Goal: Complete application form: Complete application form

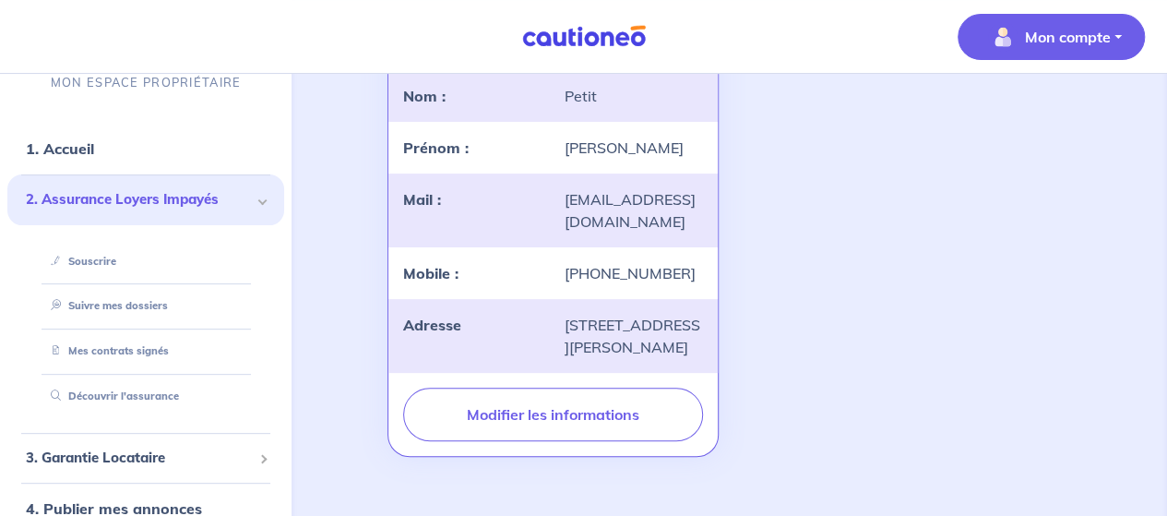
scroll to position [78, 0]
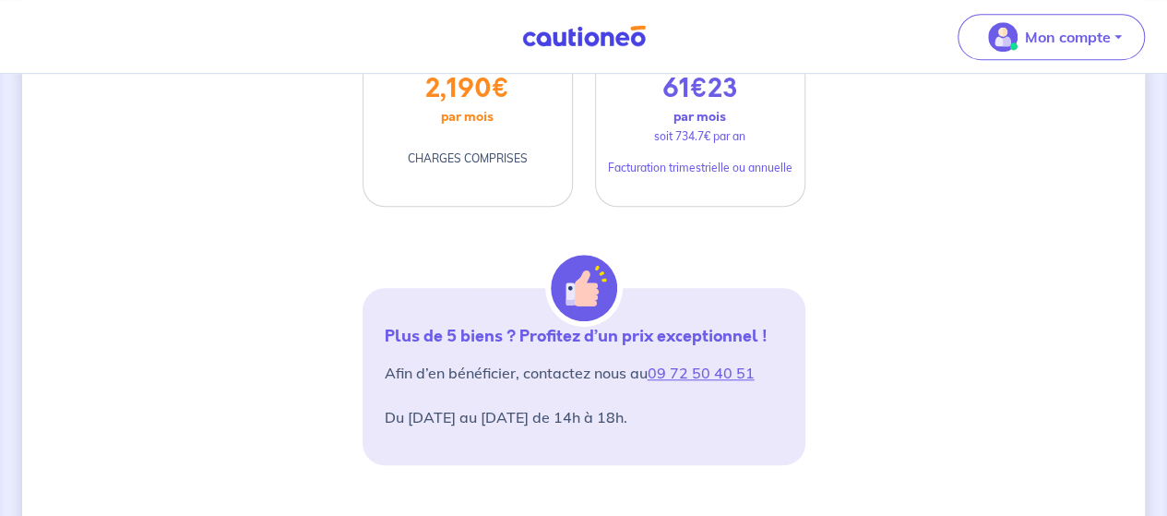
scroll to position [582, 0]
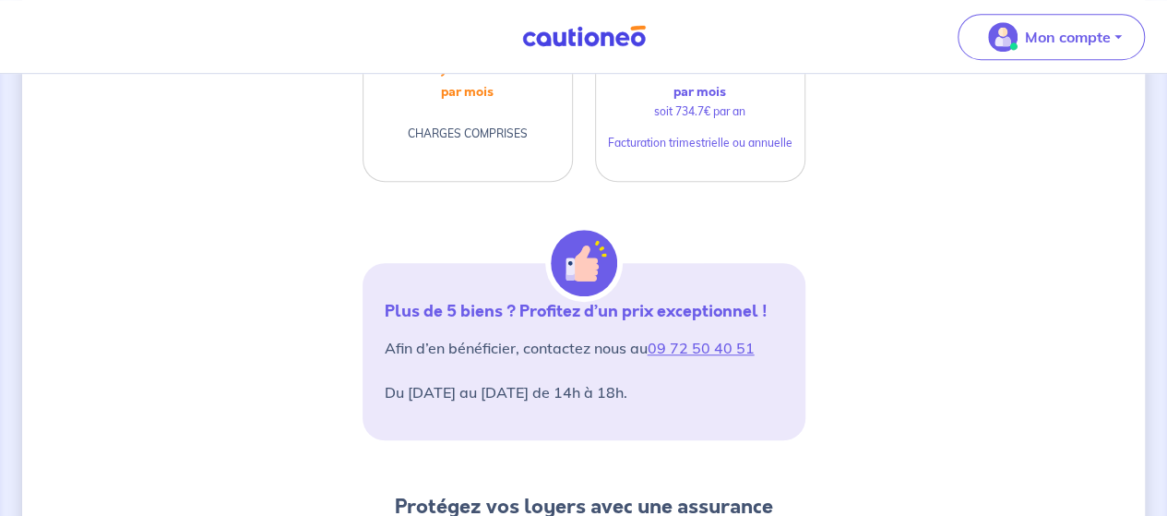
click at [1163, 311] on div "D’après vos déclarations, Votre dossier locataire est éligible Souhaitez-vous p…" at bounding box center [583, 421] width 1167 height 1858
click at [1163, 322] on div "D’après vos déclarations, Votre dossier locataire est éligible Souhaitez-vous p…" at bounding box center [583, 421] width 1167 height 1858
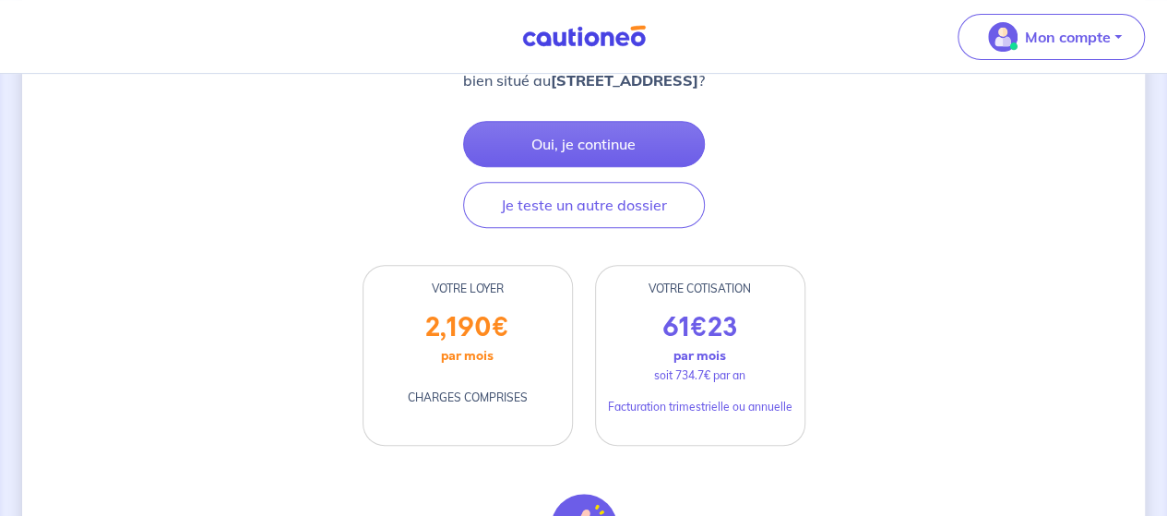
scroll to position [326, 0]
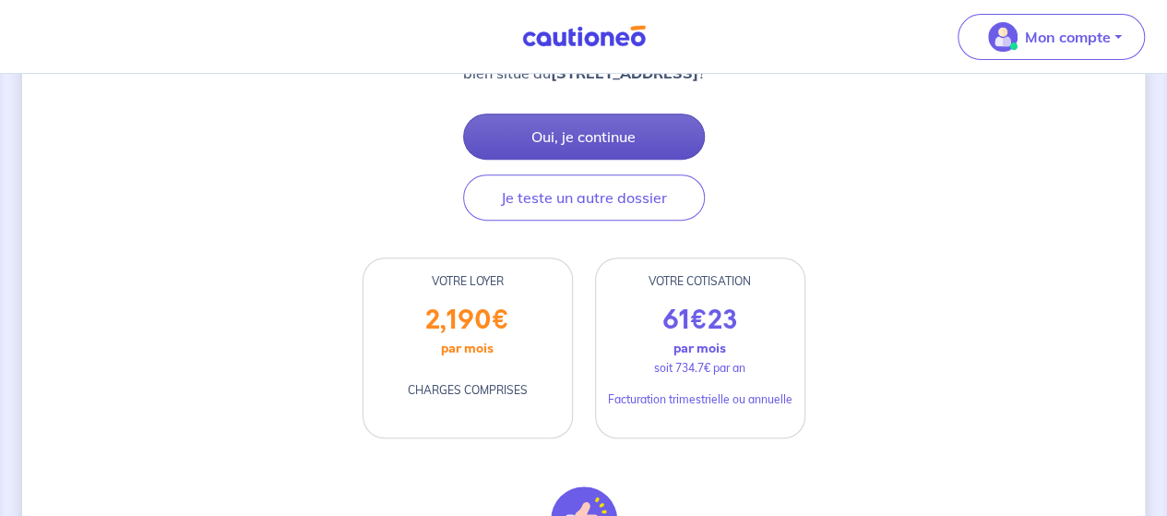
click at [628, 150] on button "Oui, je continue" at bounding box center [584, 136] width 242 height 46
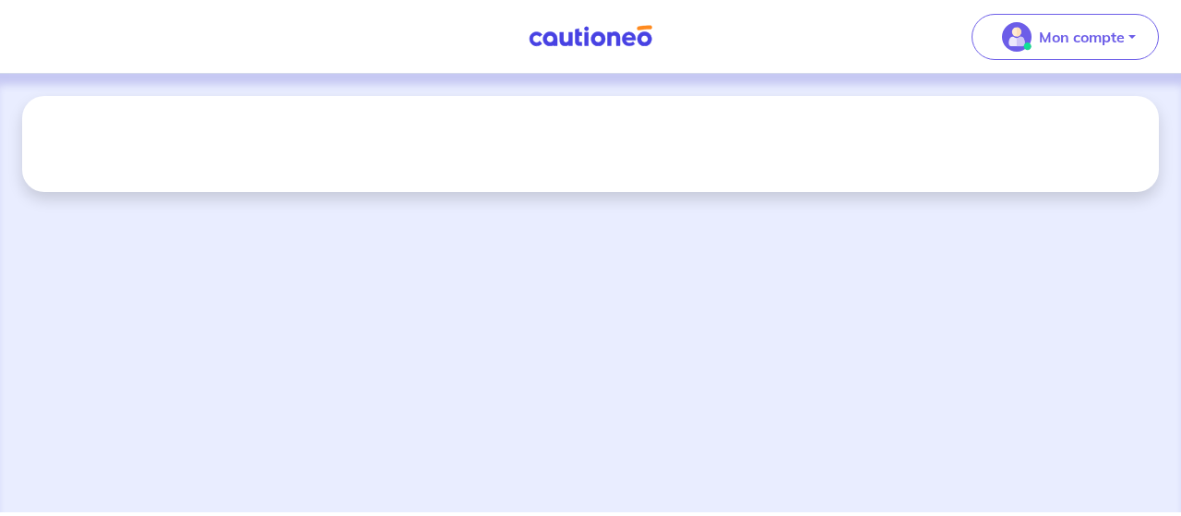
click at [738, 394] on div at bounding box center [590, 293] width 1181 height 438
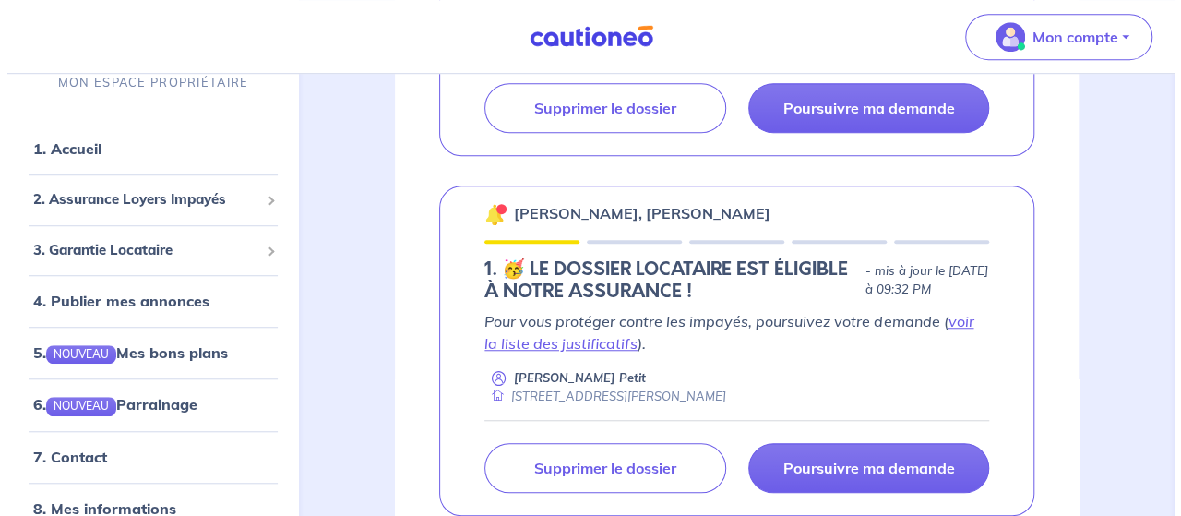
scroll to position [584, 0]
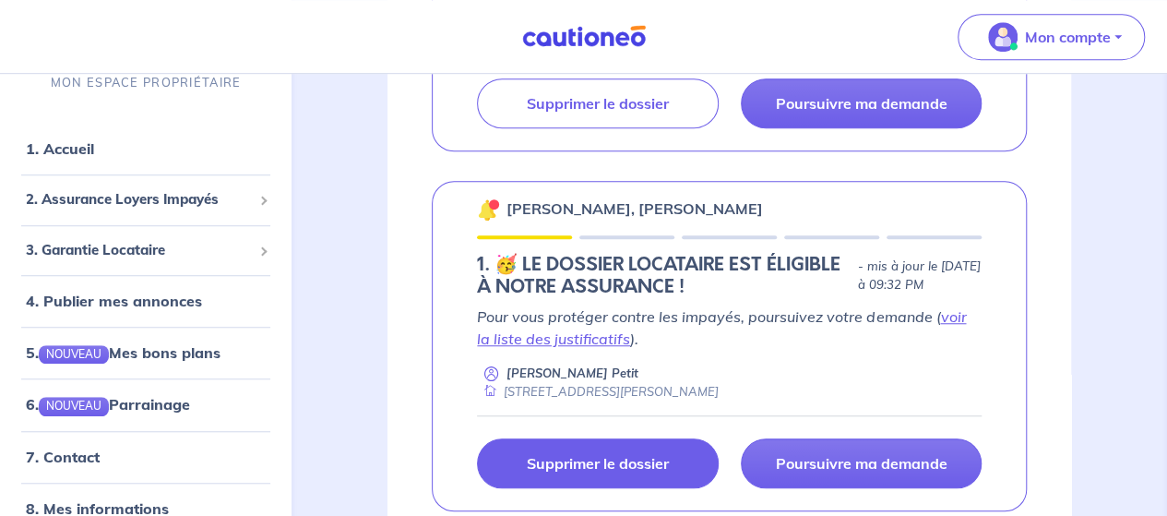
click at [603, 459] on p "Supprimer le dossier" at bounding box center [598, 463] width 142 height 18
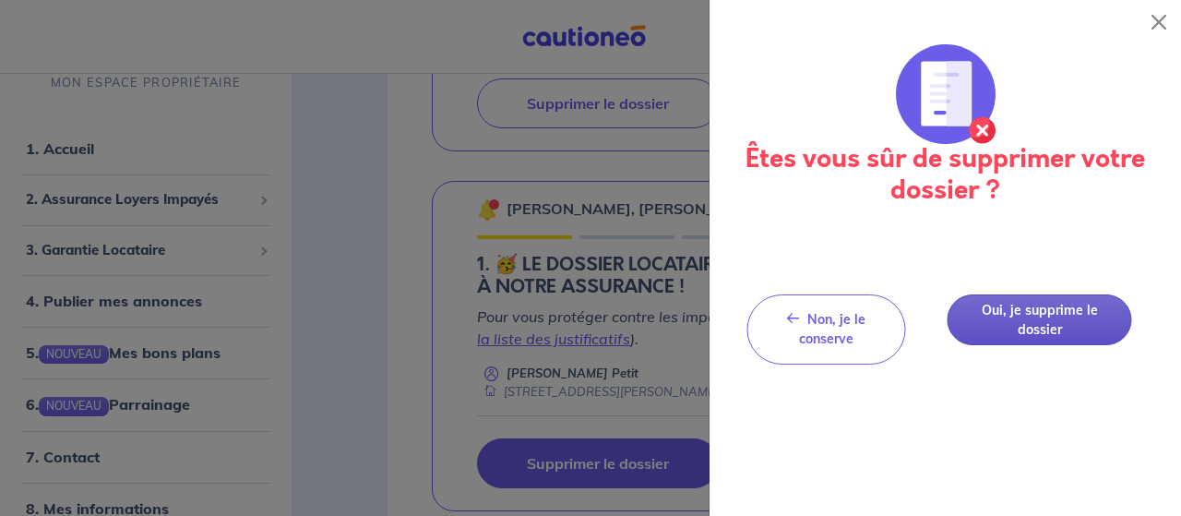
click at [993, 313] on button "Oui, je supprime le dossier" at bounding box center [1040, 319] width 185 height 51
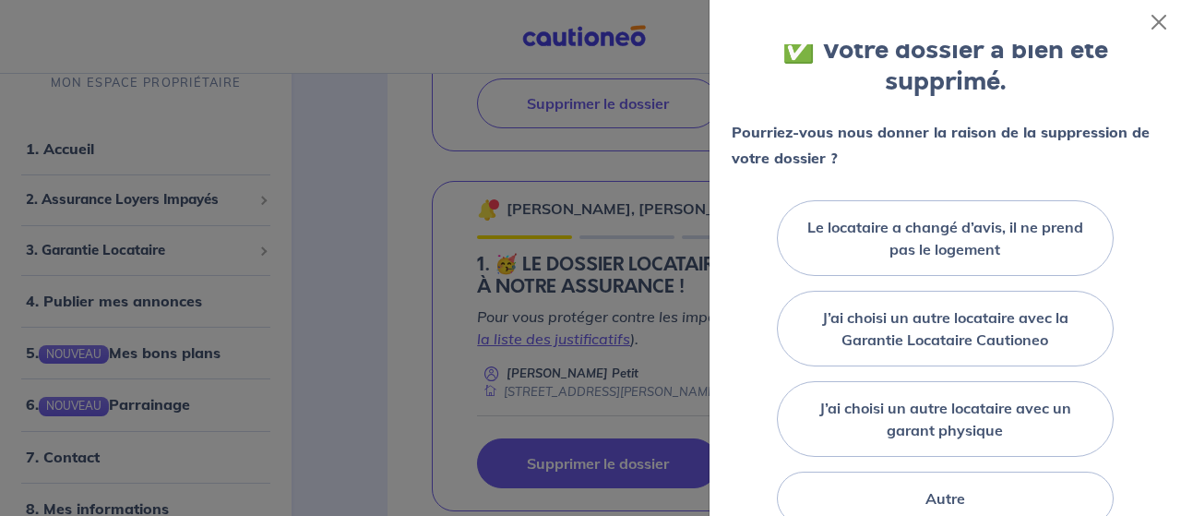
scroll to position [131, 0]
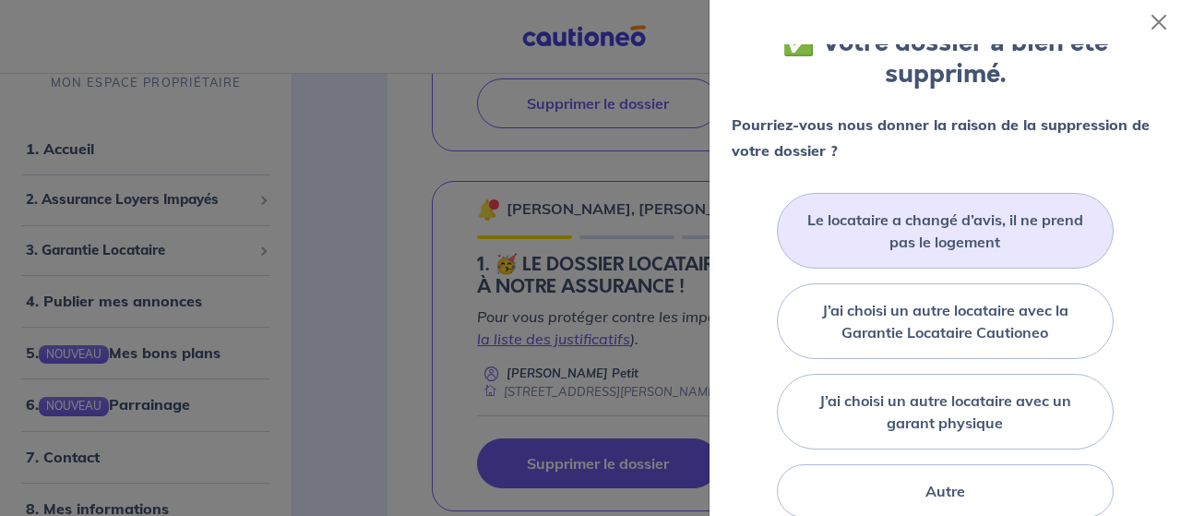
click at [959, 239] on label "Le locataire a changé d’avis, il ne prend pas le logement" at bounding box center [946, 231] width 292 height 44
click at [0, 0] on input "Le locataire a changé d’avis, il ne prend pas le logement" at bounding box center [0, 0] width 0 height 0
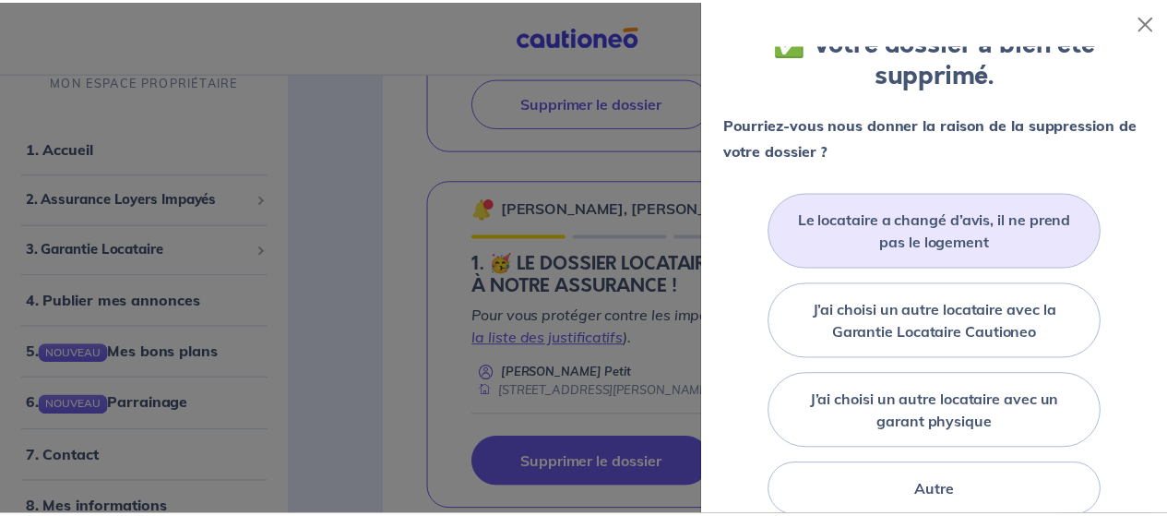
scroll to position [351, 0]
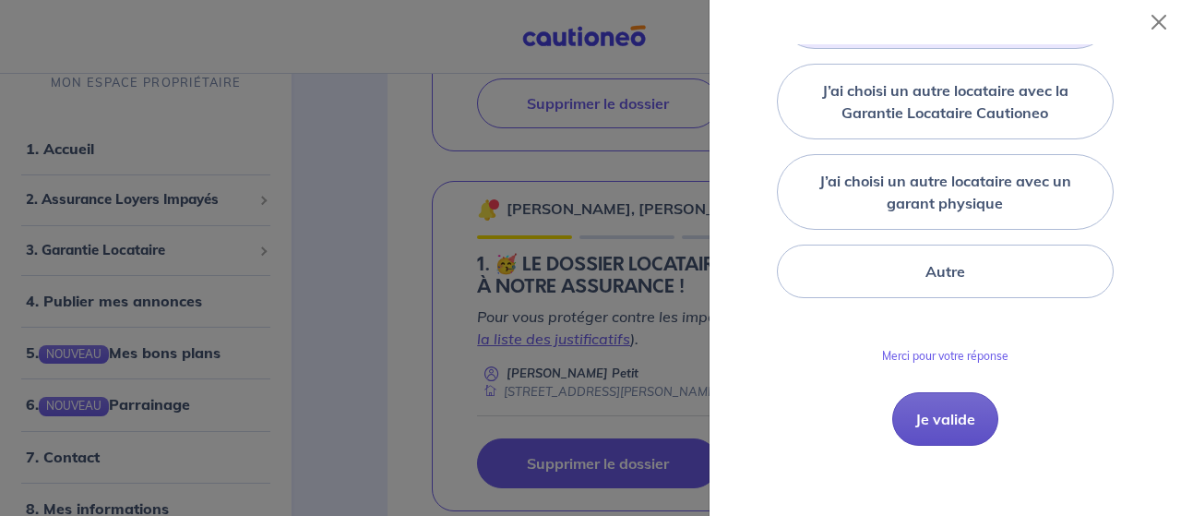
click at [949, 420] on button "Je valide" at bounding box center [945, 419] width 106 height 54
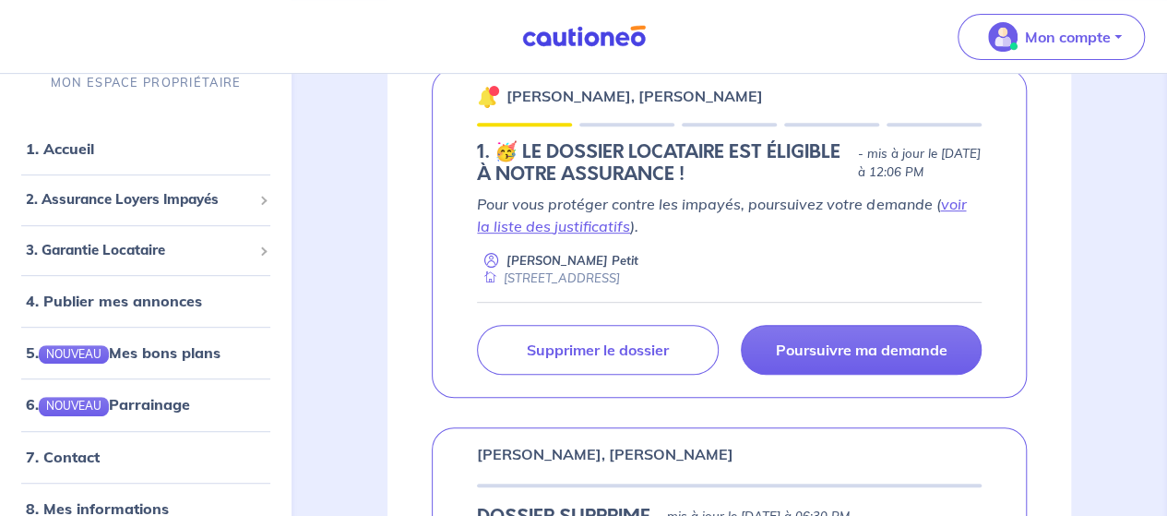
scroll to position [343, 0]
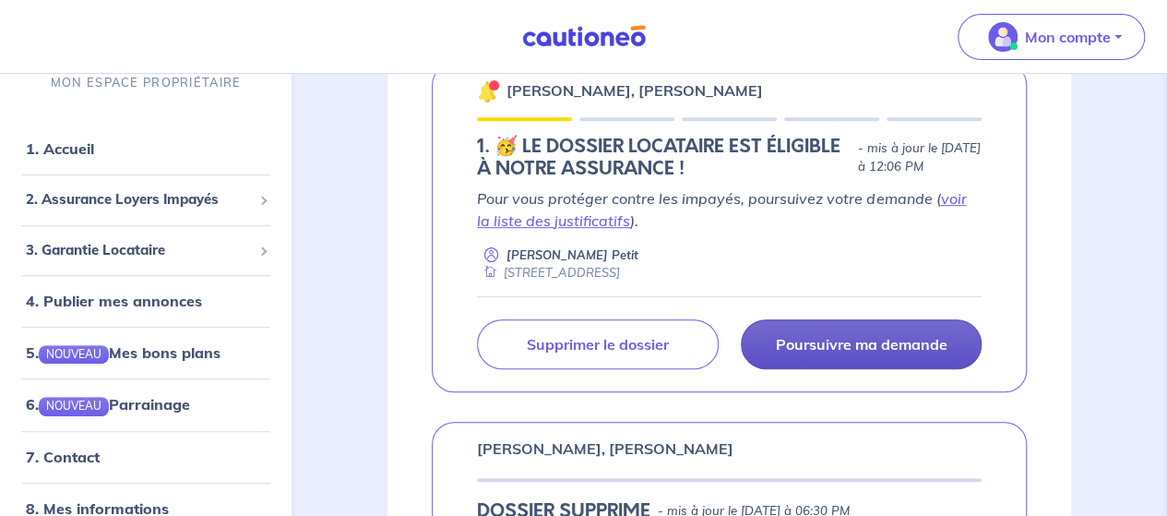
click at [825, 340] on p "Poursuivre ma demande" at bounding box center [861, 344] width 172 height 18
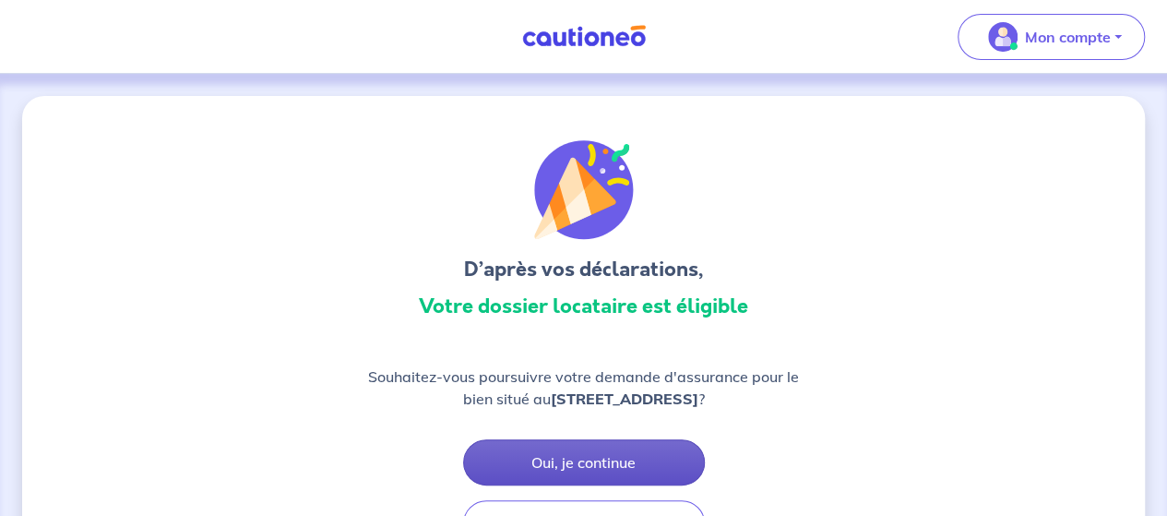
click at [629, 483] on button "Oui, je continue" at bounding box center [584, 462] width 242 height 46
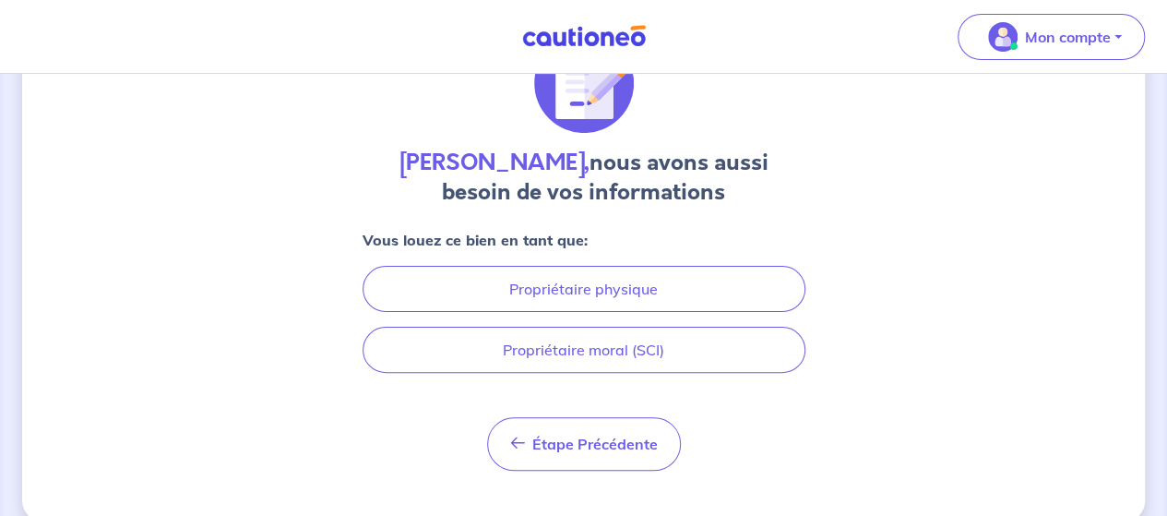
scroll to position [115, 0]
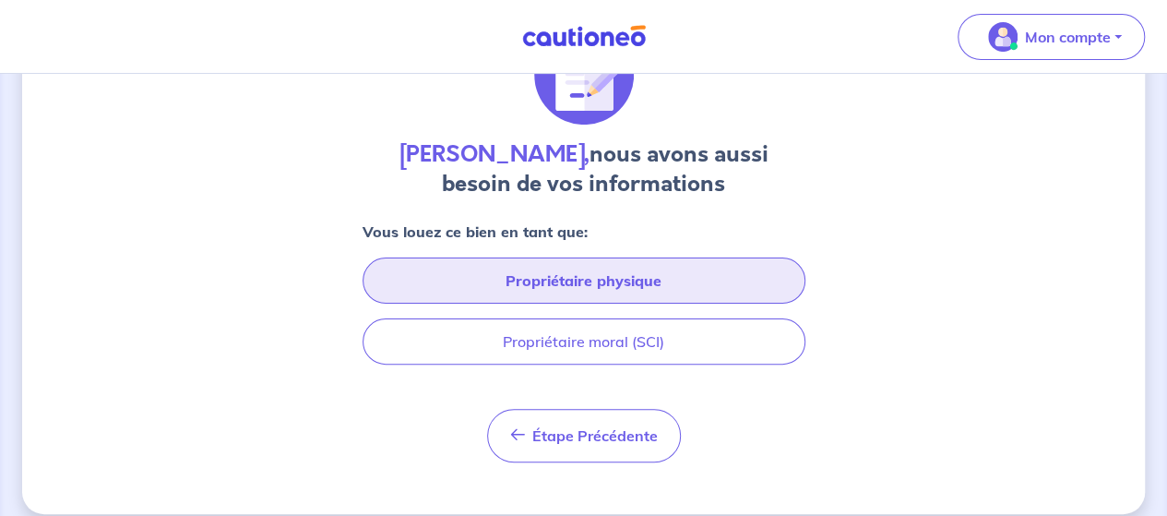
click at [672, 269] on button "Propriétaire physique" at bounding box center [584, 280] width 443 height 46
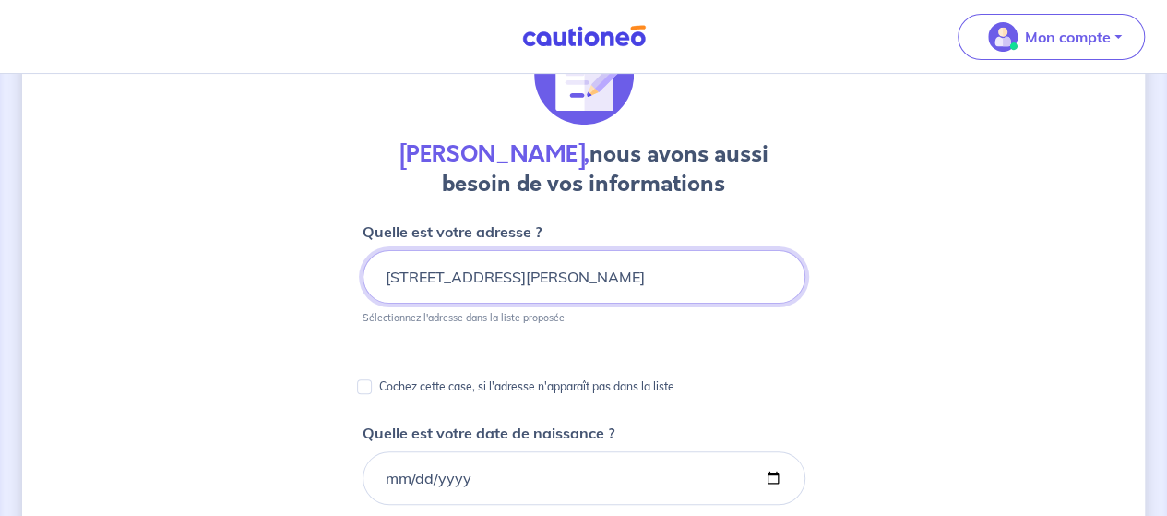
click at [688, 278] on input "[STREET_ADDRESS][PERSON_NAME]" at bounding box center [584, 277] width 443 height 54
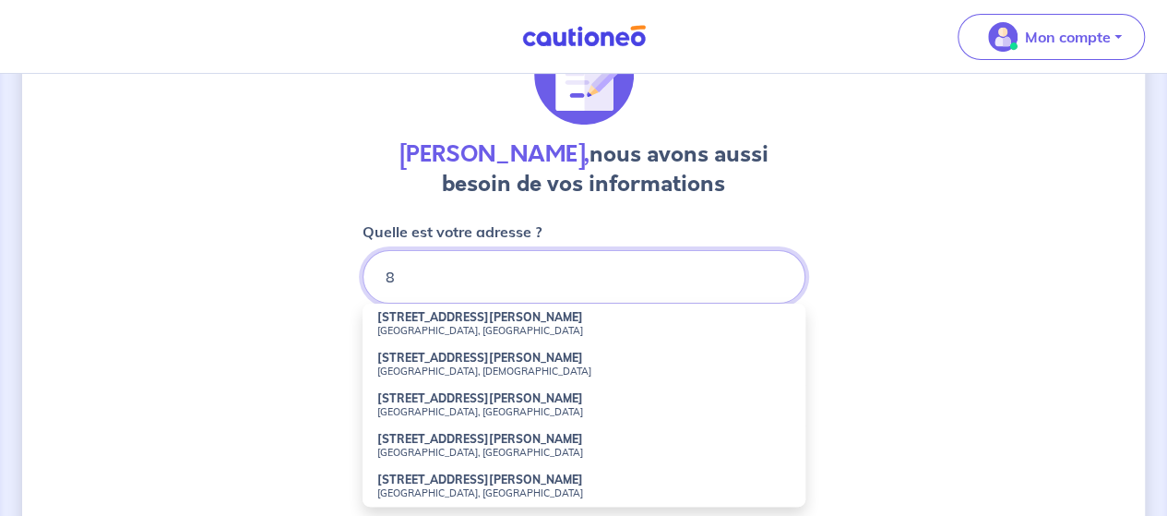
type input "8"
click at [626, 329] on small "Caluire-et-[GEOGRAPHIC_DATA], [GEOGRAPHIC_DATA]" at bounding box center [583, 330] width 413 height 13
type input "[STREET_ADDRESS][PERSON_NAME]"
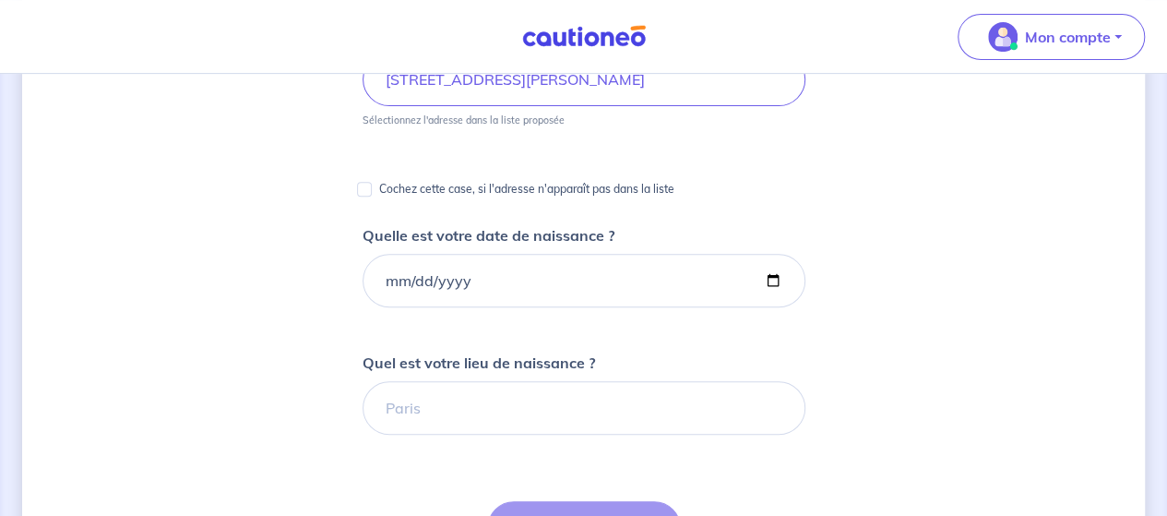
scroll to position [346, 0]
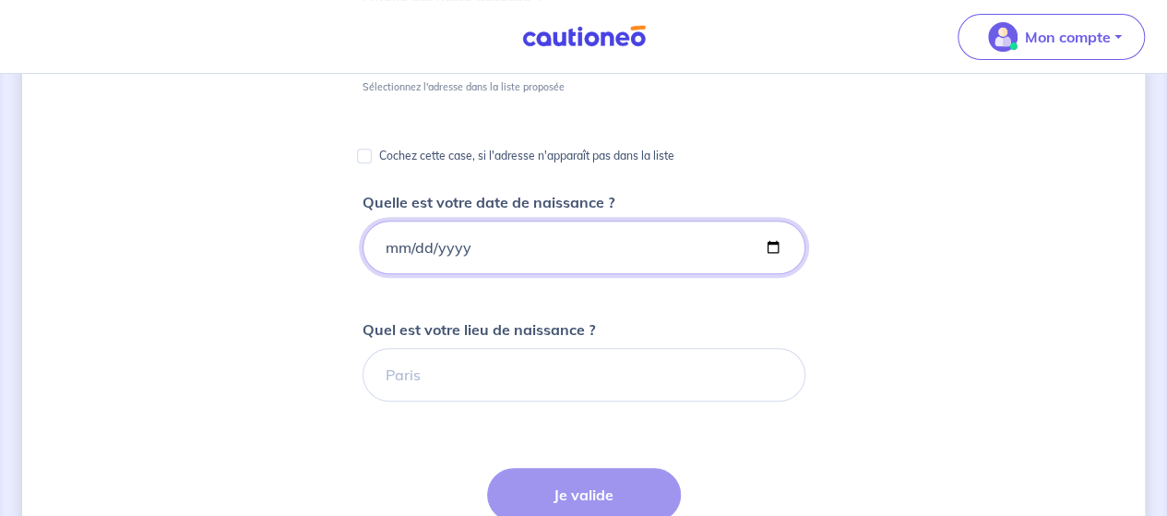
click at [731, 248] on input "Quelle est votre date de naissance ?" at bounding box center [584, 248] width 443 height 54
type input "[DATE]"
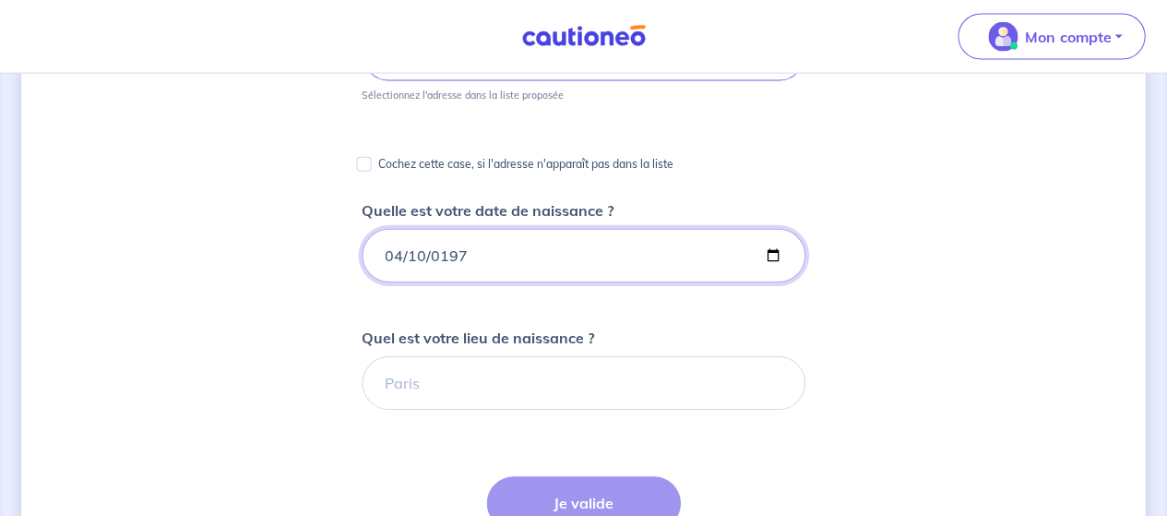
scroll to position [338, 0]
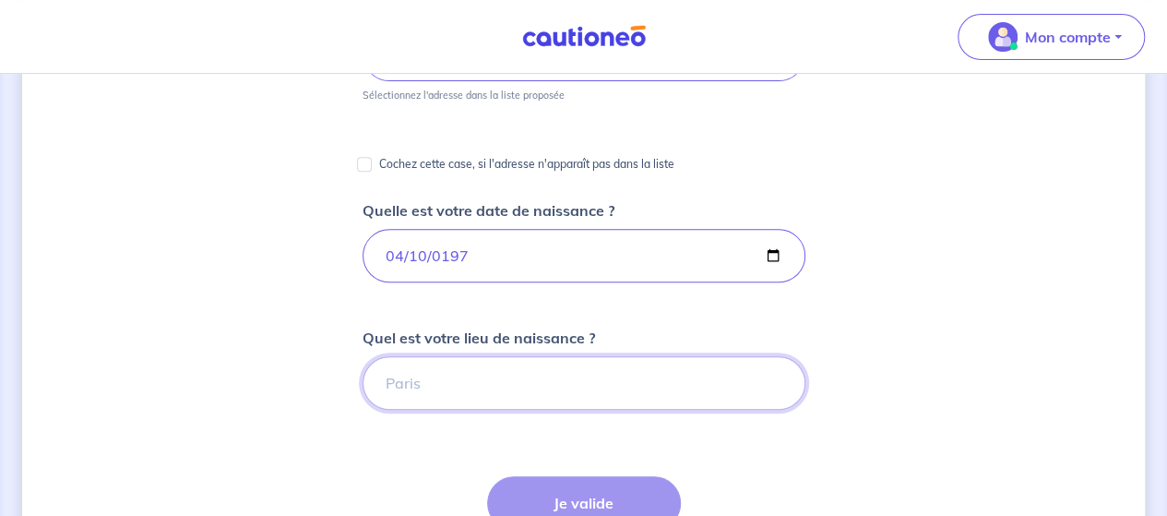
click at [603, 389] on input "Quel est votre lieu de naissance ?" at bounding box center [584, 383] width 443 height 54
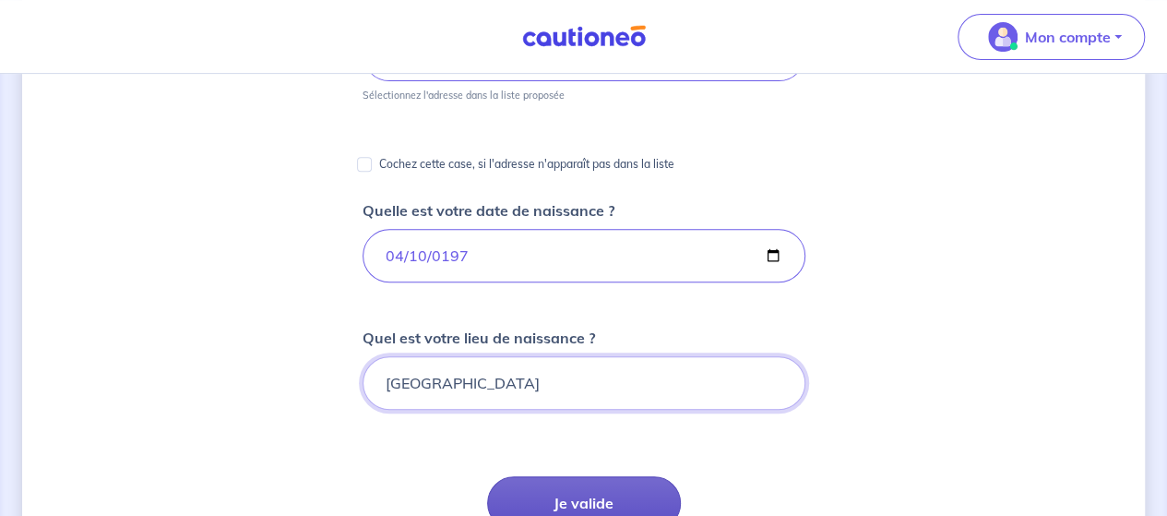
type input "[GEOGRAPHIC_DATA]"
click at [602, 492] on button "Je valide" at bounding box center [584, 503] width 194 height 54
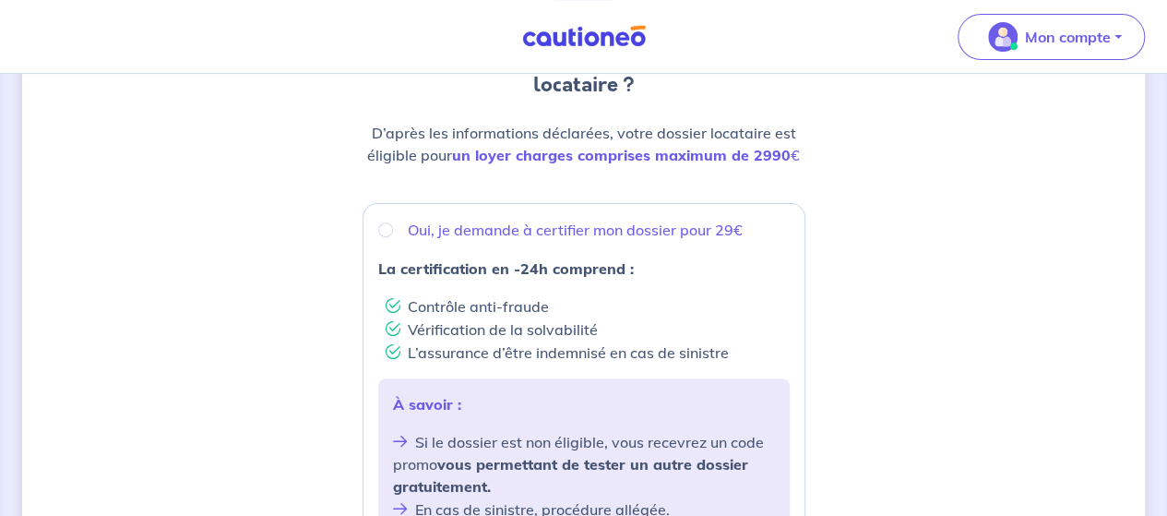
scroll to position [220, 0]
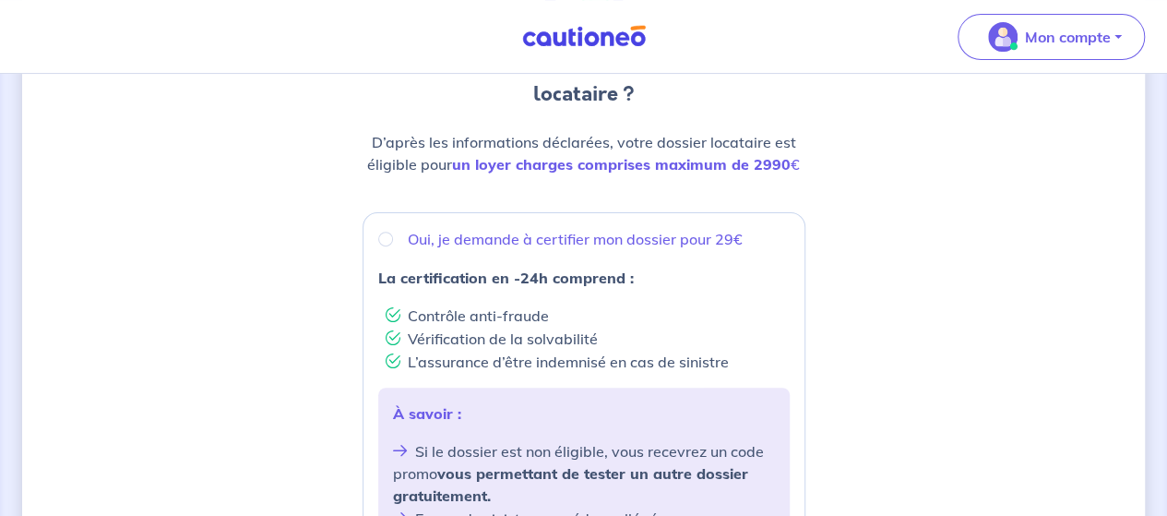
click at [386, 246] on div "Oui, je demande à certifier mon dossier pour 29€" at bounding box center [584, 239] width 412 height 22
radio input "true"
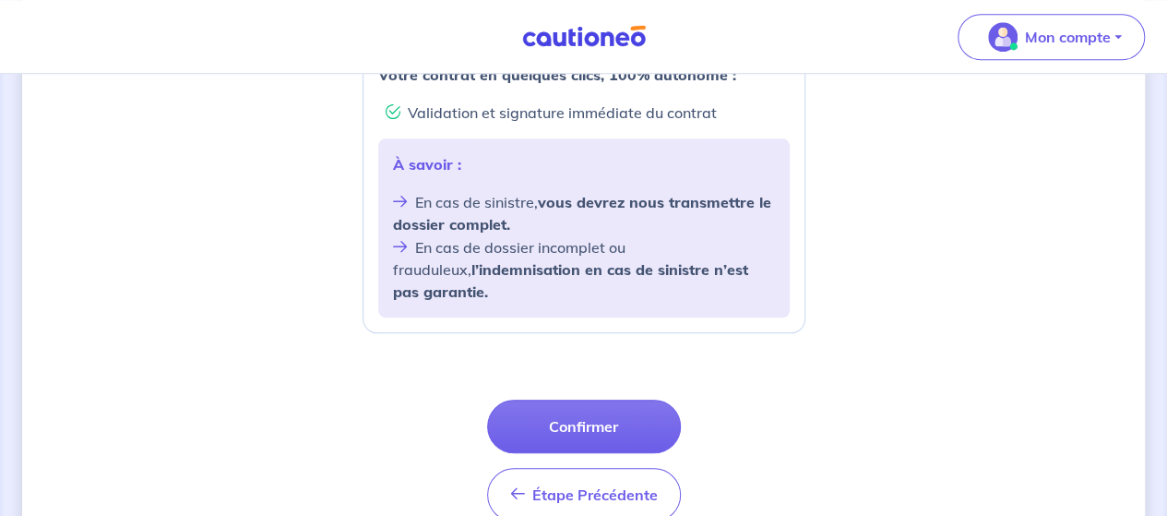
scroll to position [795, 0]
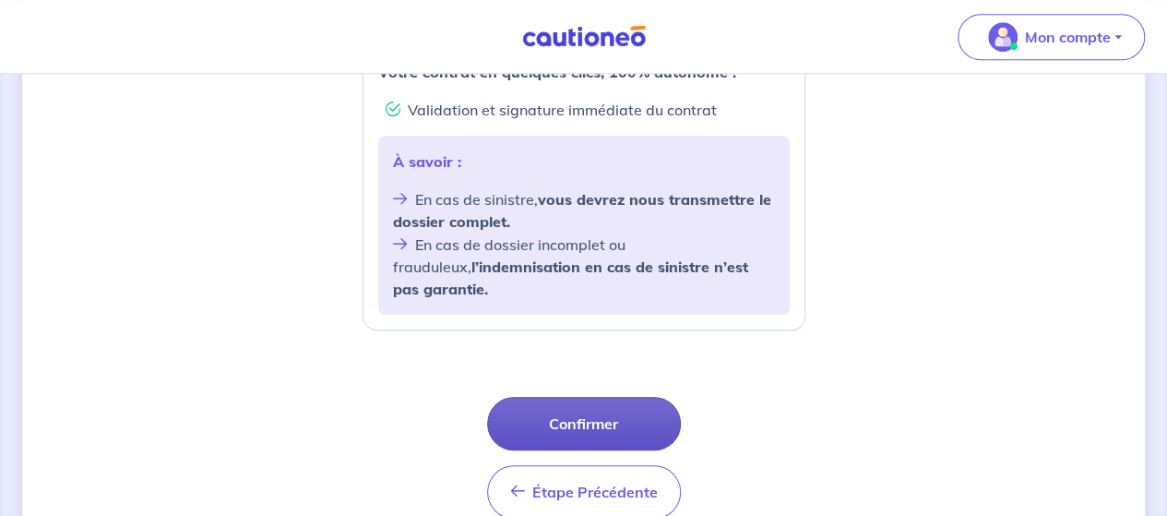
click at [623, 397] on button "Confirmer" at bounding box center [584, 424] width 194 height 54
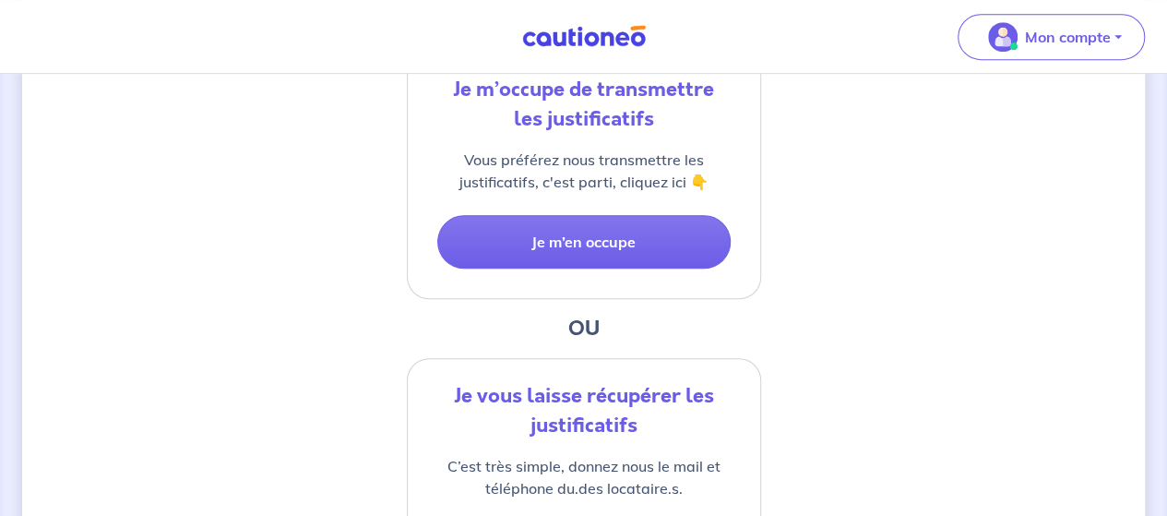
scroll to position [464, 0]
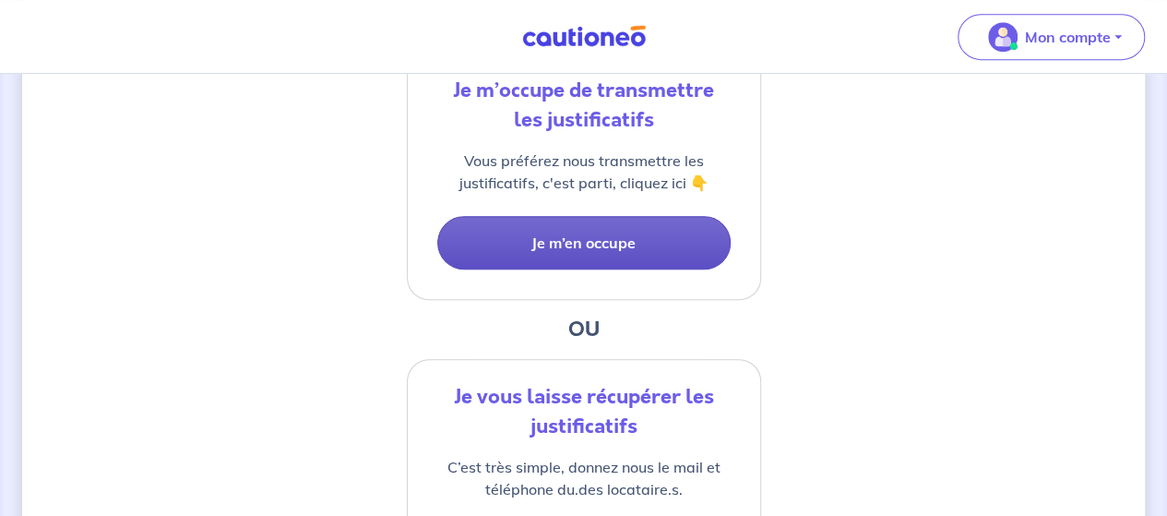
click at [610, 250] on button "Je m’en occupe" at bounding box center [583, 243] width 293 height 54
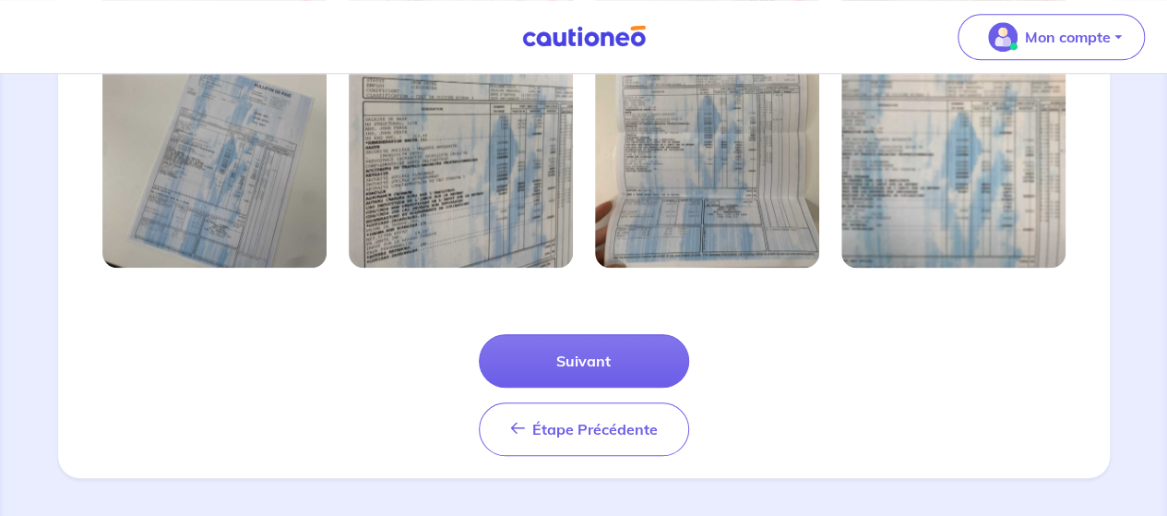
scroll to position [748, 0]
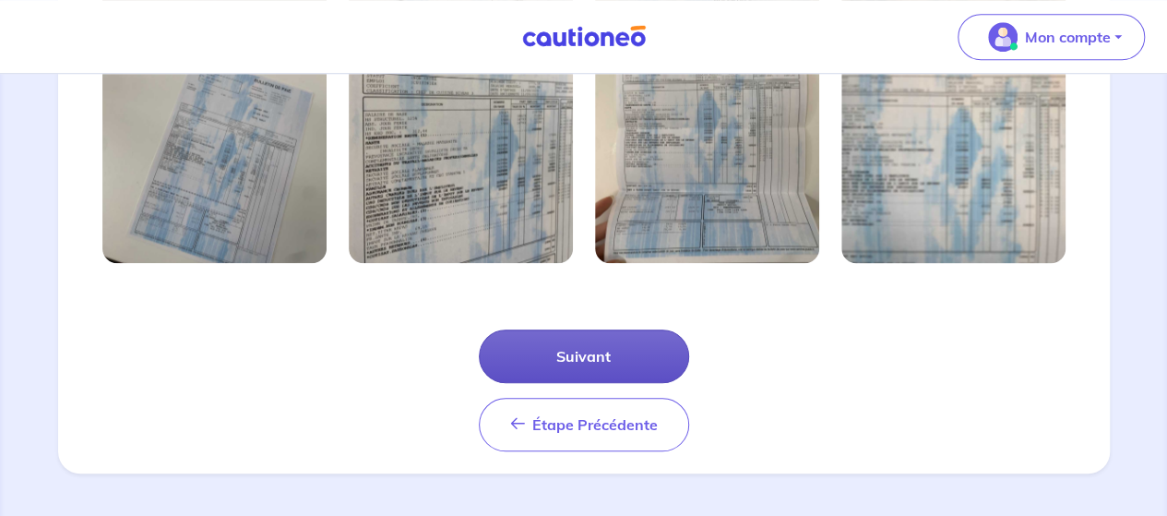
click at [587, 344] on button "Suivant" at bounding box center [584, 356] width 210 height 54
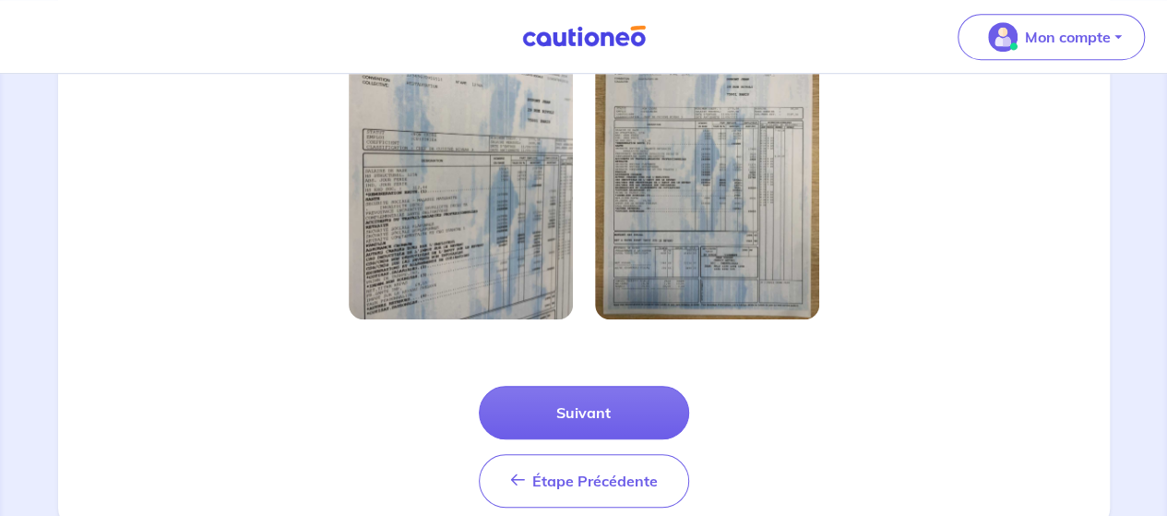
scroll to position [609, 0]
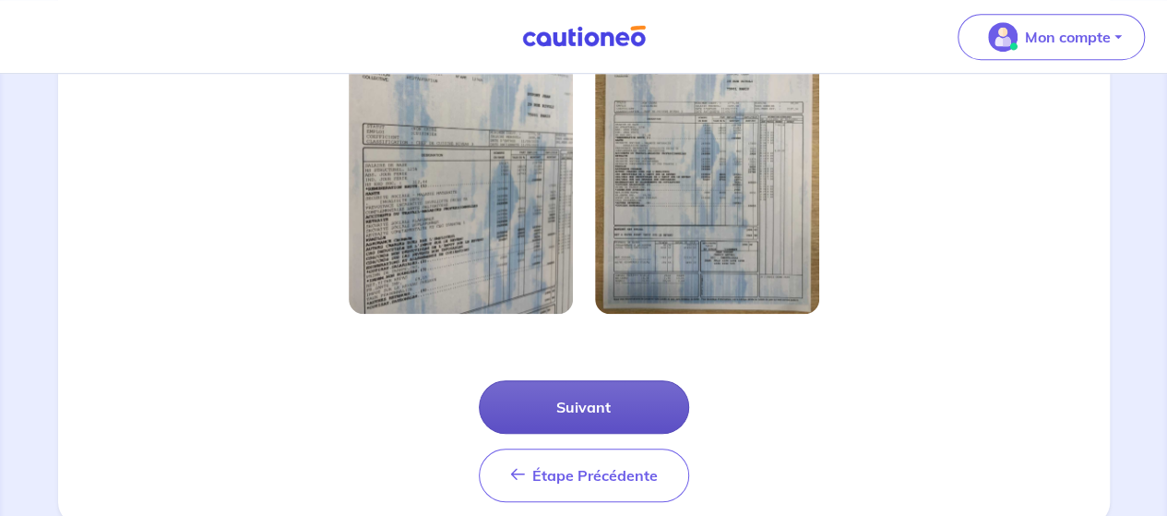
click at [602, 387] on button "Suivant" at bounding box center [584, 407] width 210 height 54
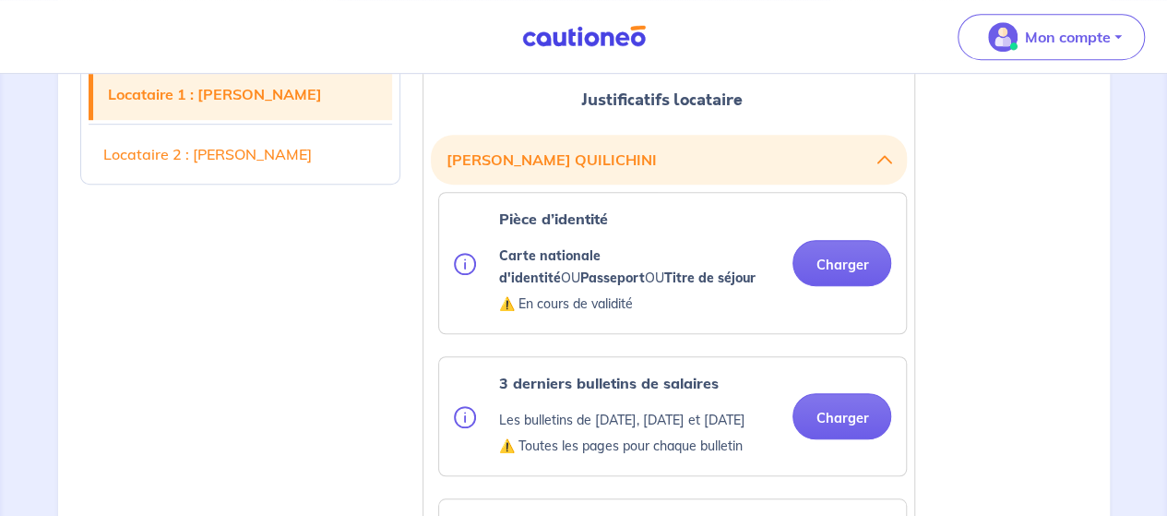
scroll to position [501, 0]
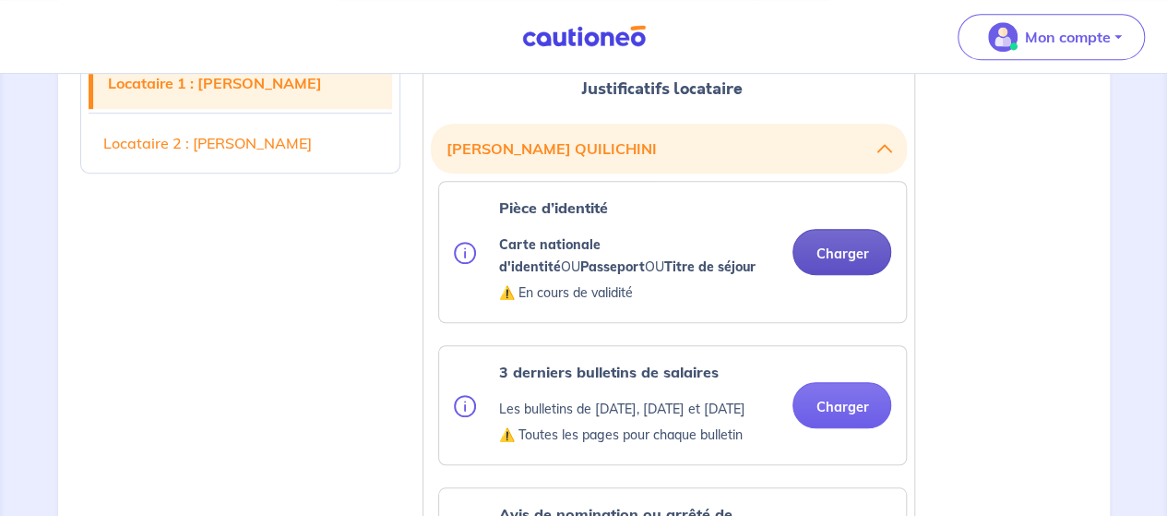
click at [838, 255] on button "Charger" at bounding box center [842, 252] width 99 height 46
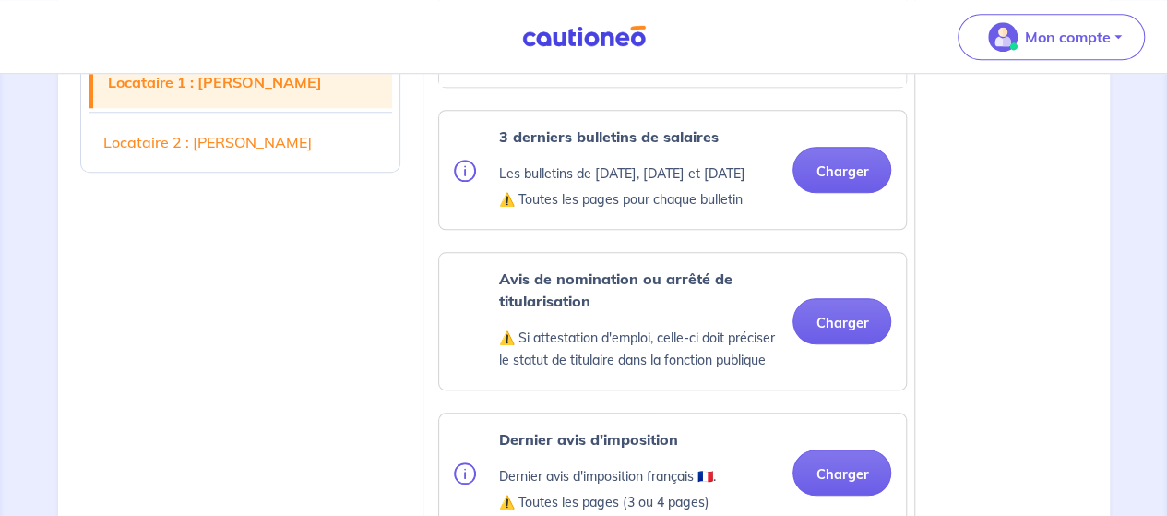
scroll to position [790, 0]
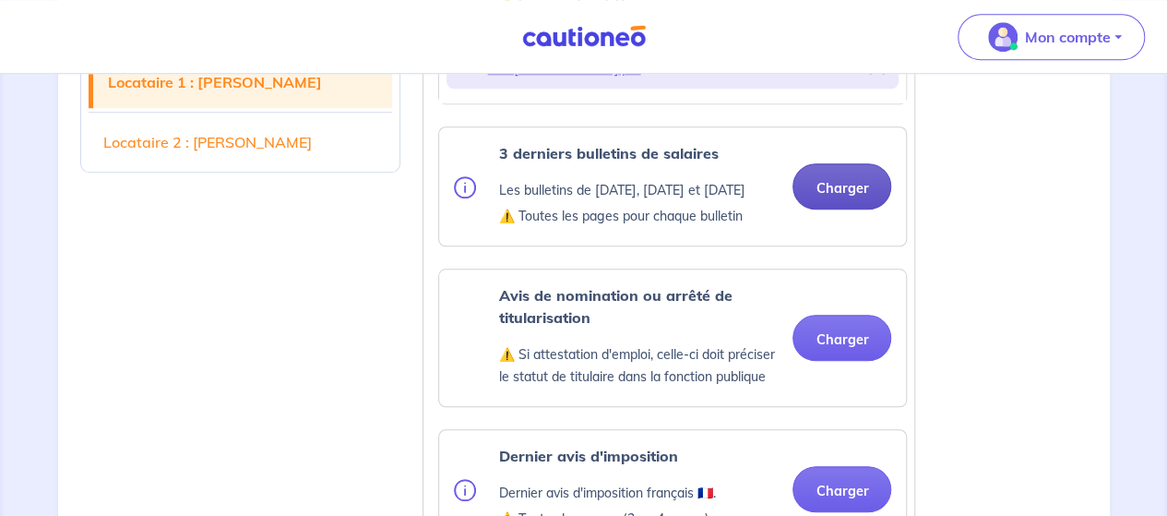
click at [827, 203] on button "Charger" at bounding box center [842, 186] width 99 height 46
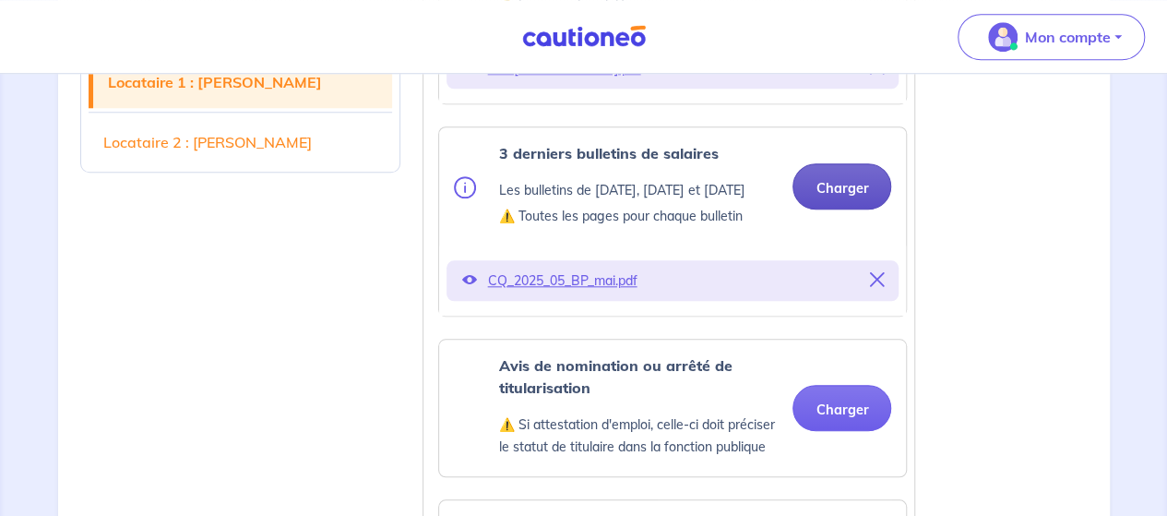
click at [835, 202] on button "Charger" at bounding box center [842, 186] width 99 height 46
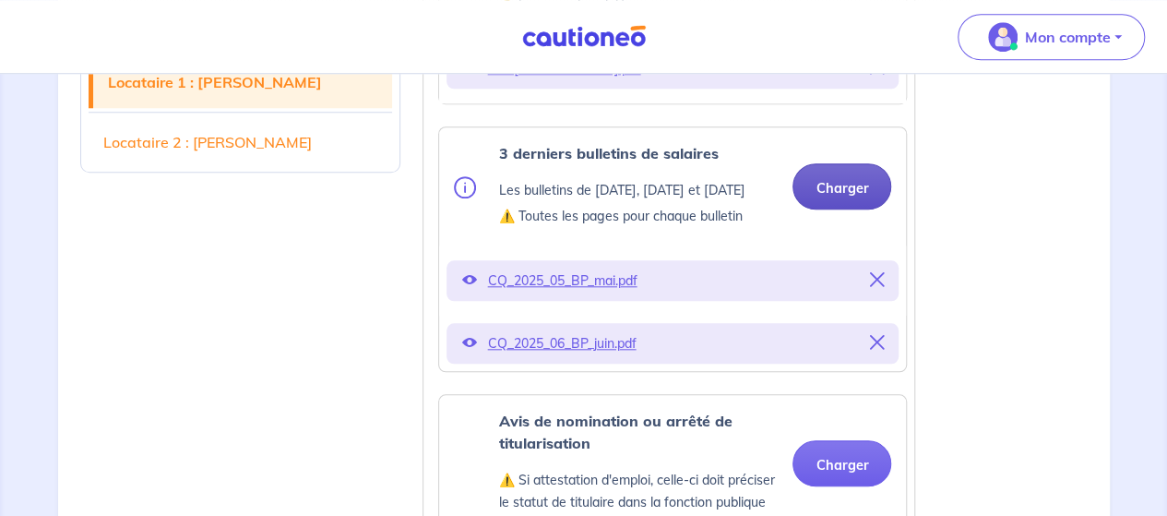
click at [854, 200] on button "Charger" at bounding box center [842, 186] width 99 height 46
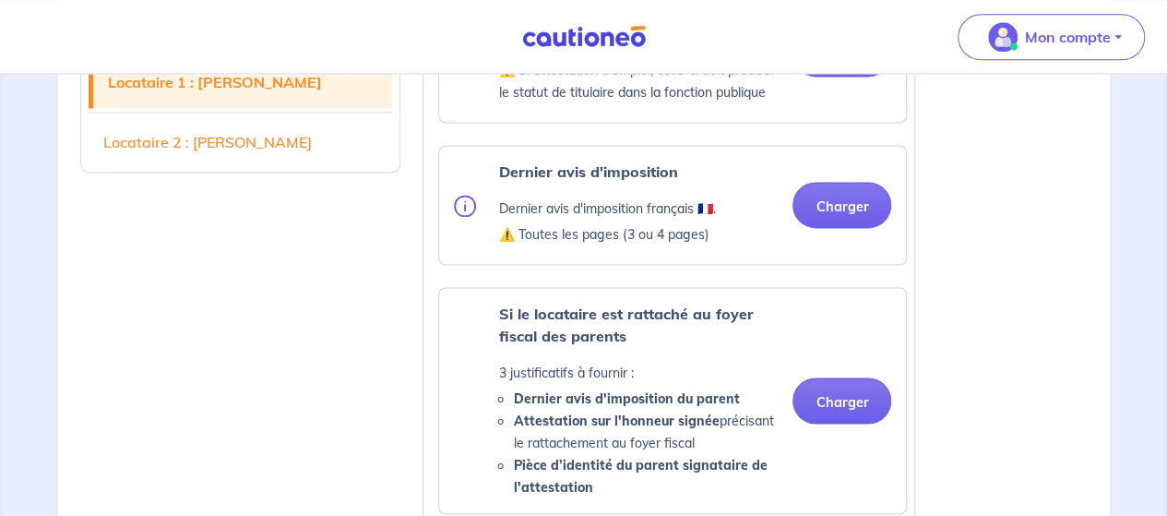
scroll to position [1263, 0]
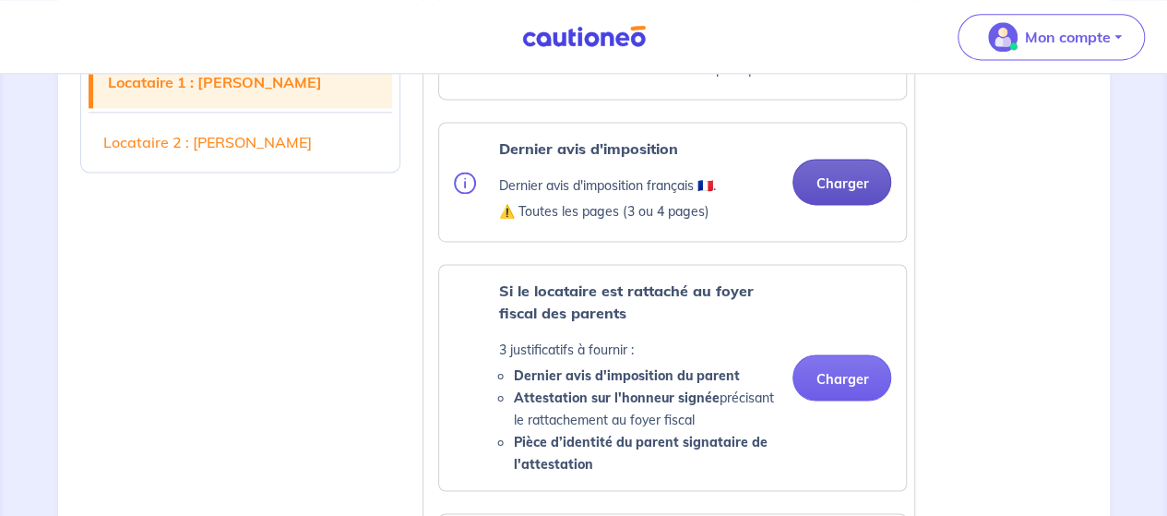
click at [840, 200] on button "Charger" at bounding box center [842, 182] width 99 height 46
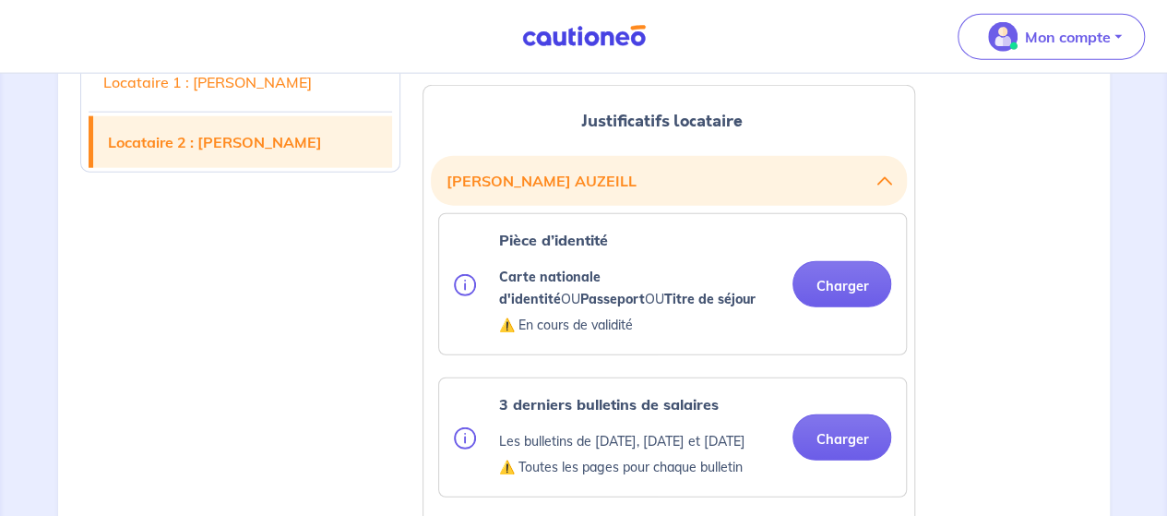
scroll to position [2208, 0]
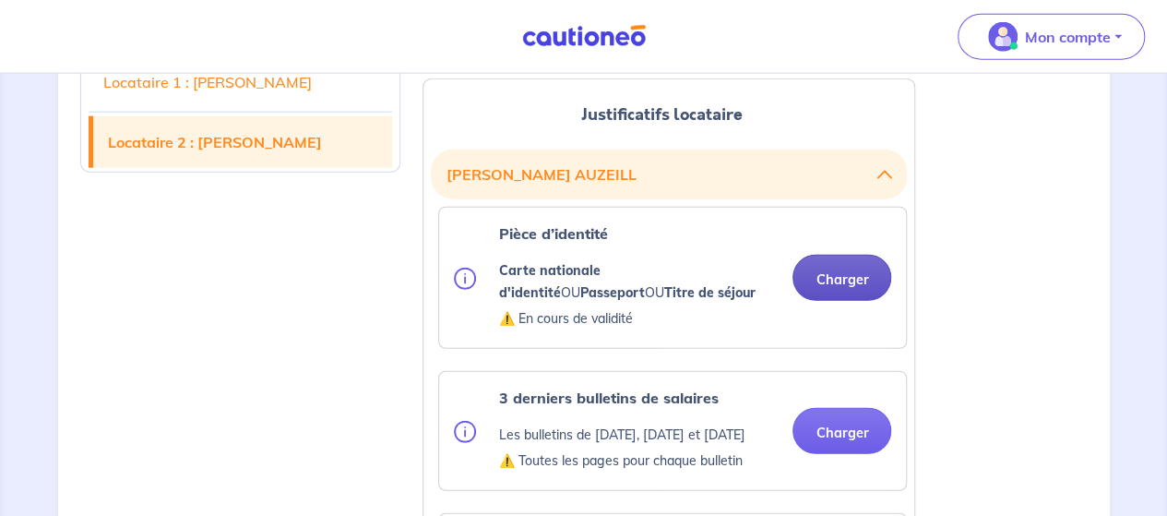
click at [881, 301] on button "Charger" at bounding box center [842, 278] width 99 height 46
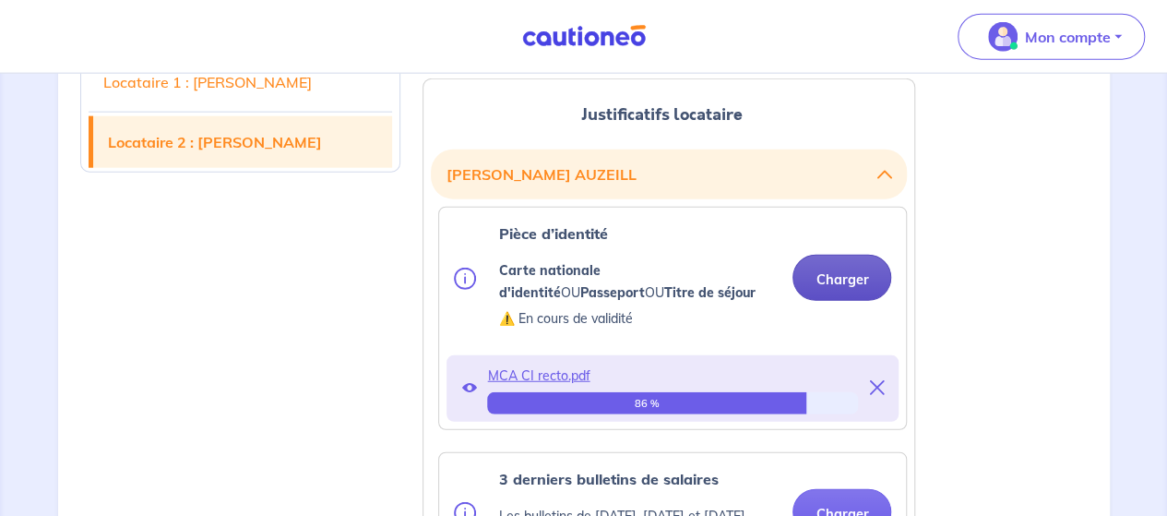
click at [857, 297] on button "Charger" at bounding box center [842, 278] width 99 height 46
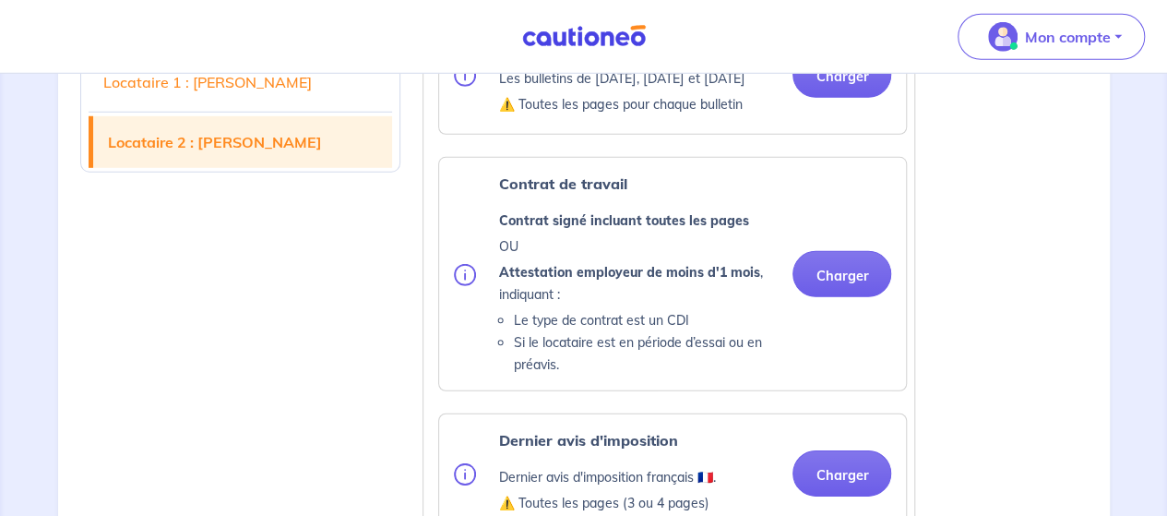
scroll to position [2657, 0]
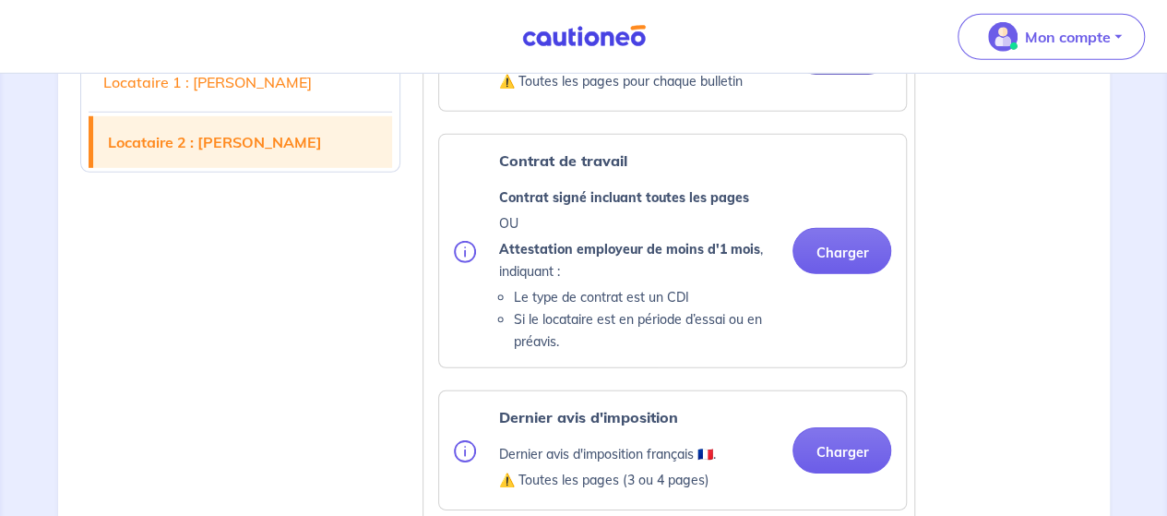
click at [842, 89] on div "3 derniers bulletins de salaires Les bulletins de [DATE], [DATE] et [DATE] ⚠️ T…" at bounding box center [672, 51] width 437 height 89
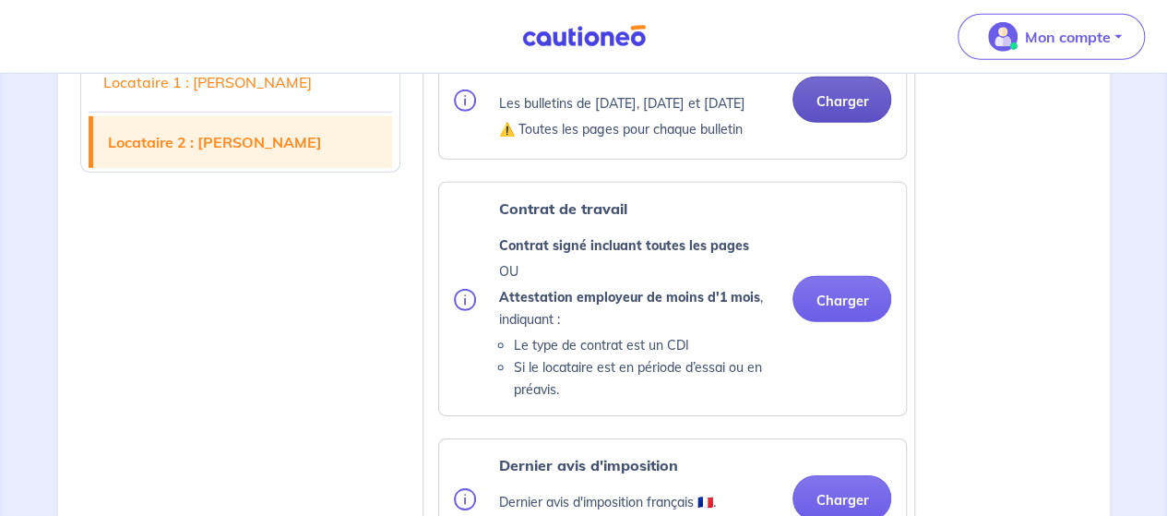
click at [823, 123] on button "Charger" at bounding box center [842, 100] width 99 height 46
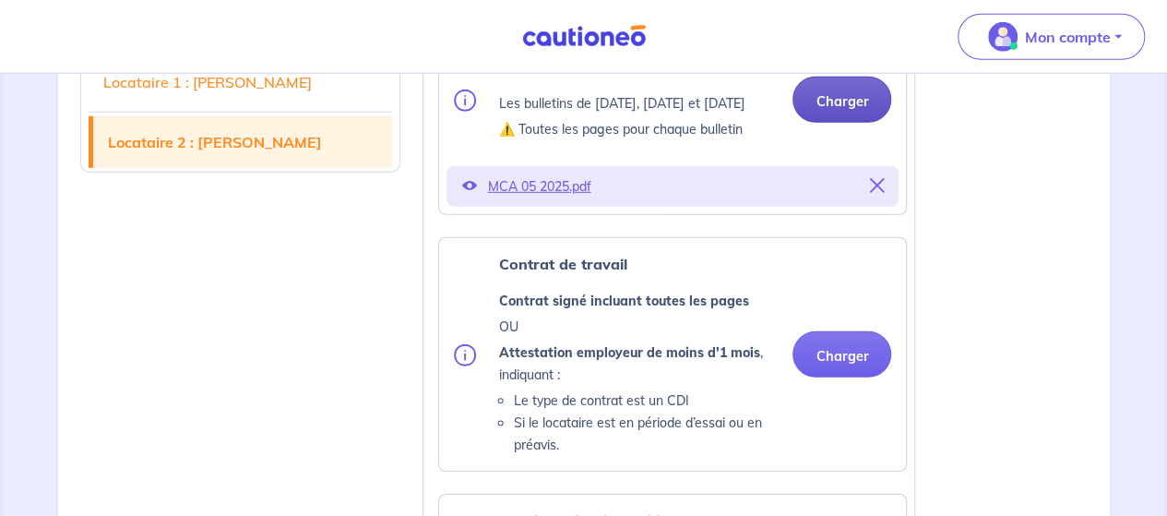
click at [848, 123] on button "Charger" at bounding box center [842, 100] width 99 height 46
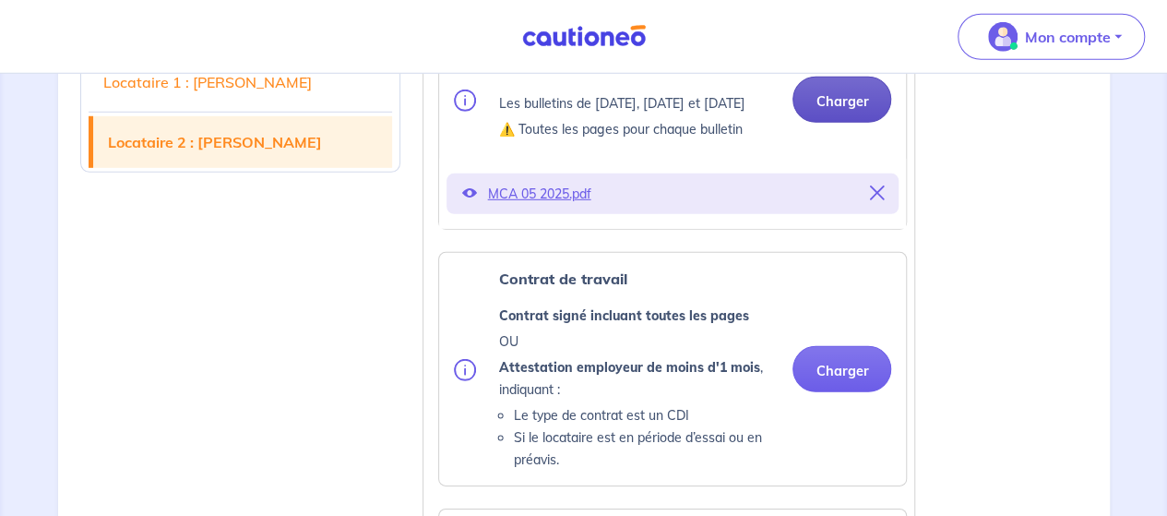
click at [854, 123] on button "Charger" at bounding box center [842, 100] width 99 height 46
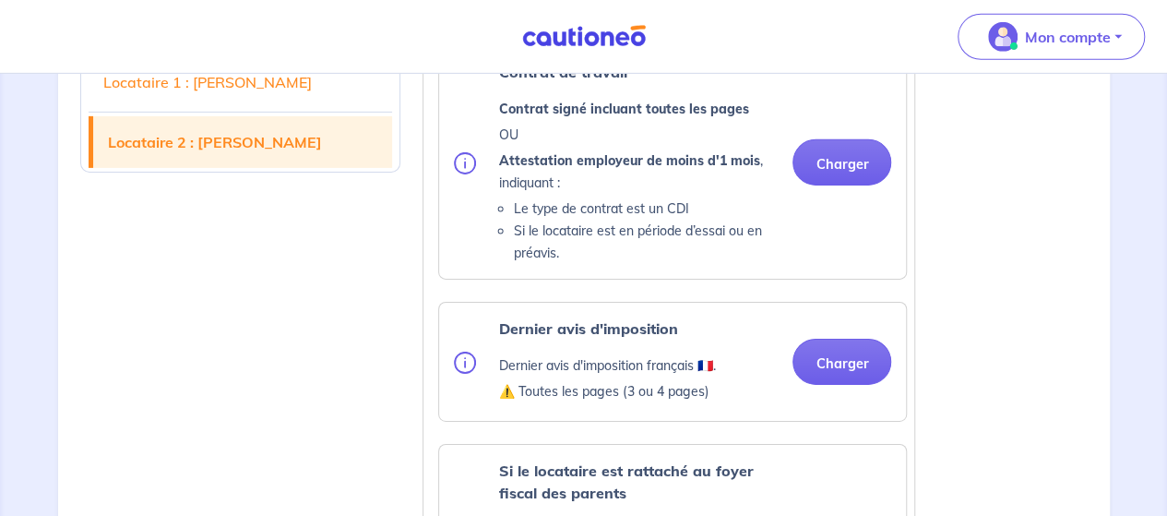
scroll to position [2894, 0]
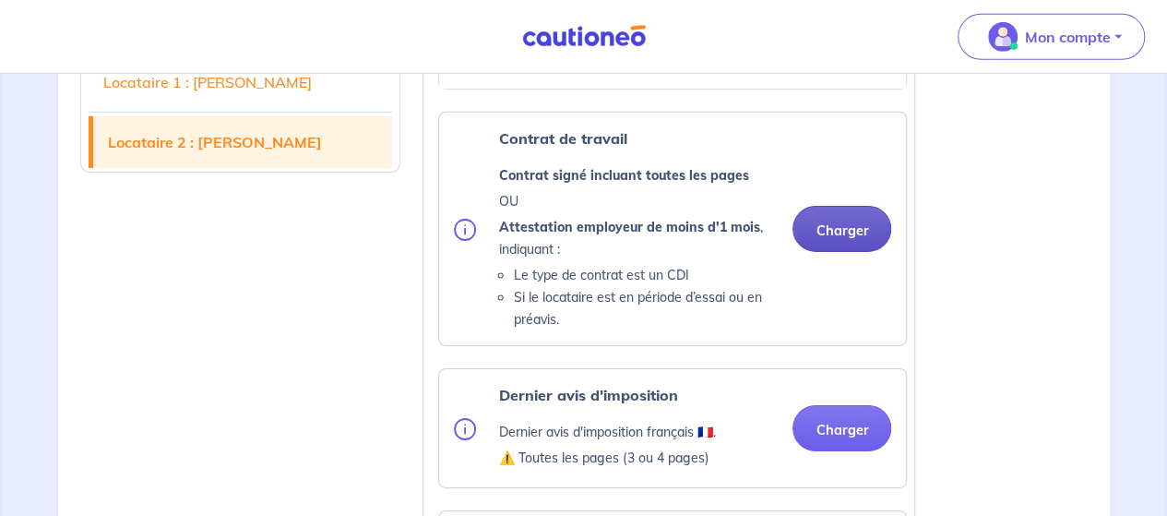
click at [841, 252] on button "Charger" at bounding box center [842, 229] width 99 height 46
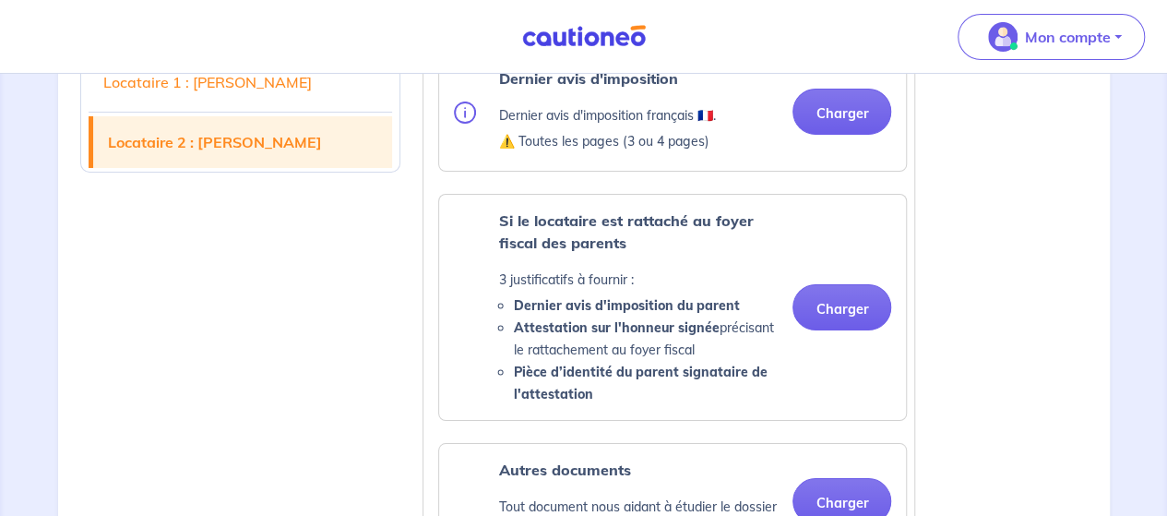
scroll to position [3261, 0]
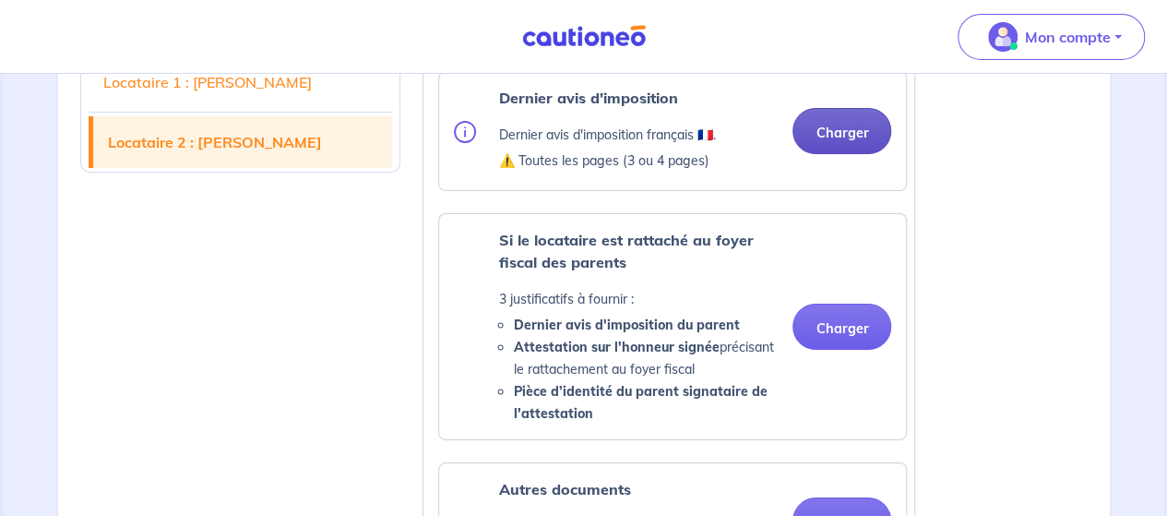
click at [845, 149] on button "Charger" at bounding box center [842, 131] width 99 height 46
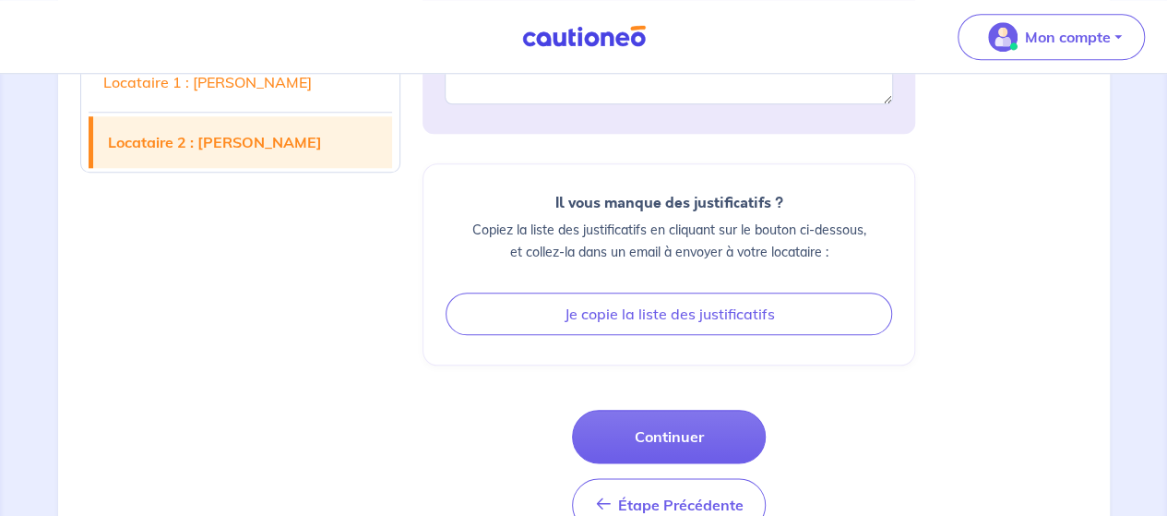
scroll to position [4398, 0]
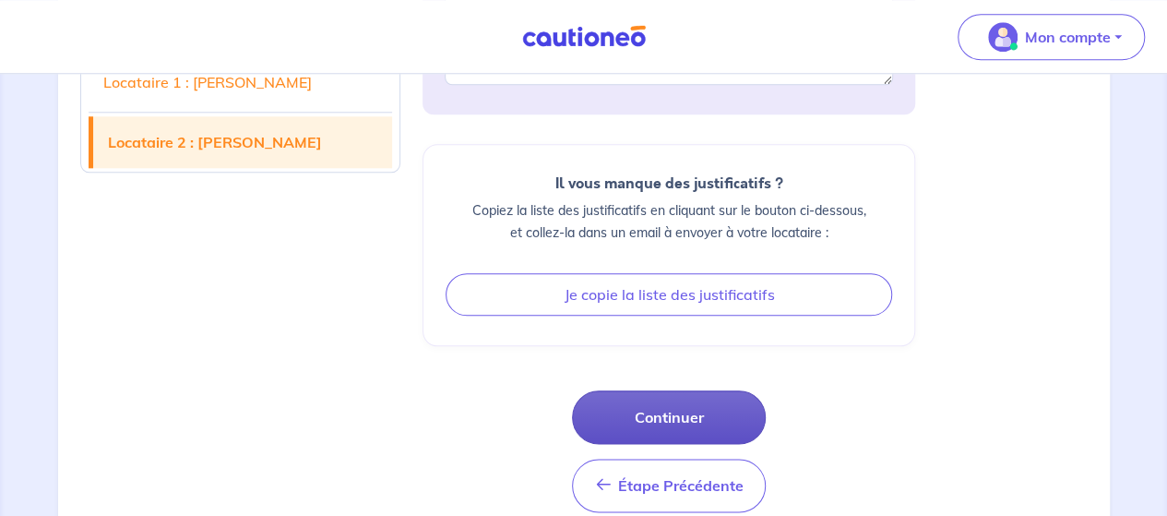
click at [723, 444] on button "Continuer" at bounding box center [669, 417] width 194 height 54
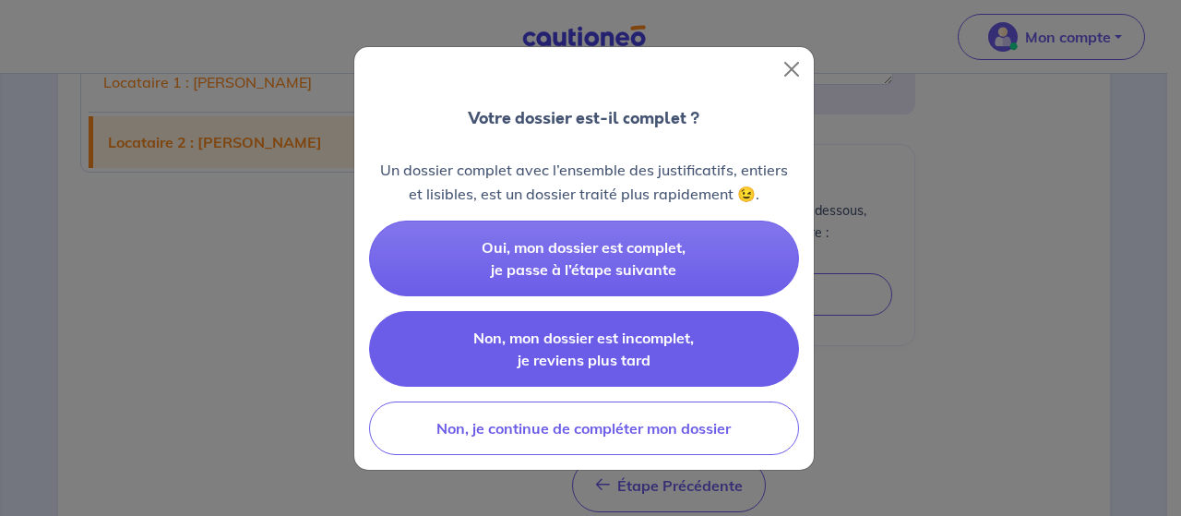
click at [685, 352] on button "Non, mon dossier est incomplet, je reviens plus tard" at bounding box center [584, 349] width 430 height 76
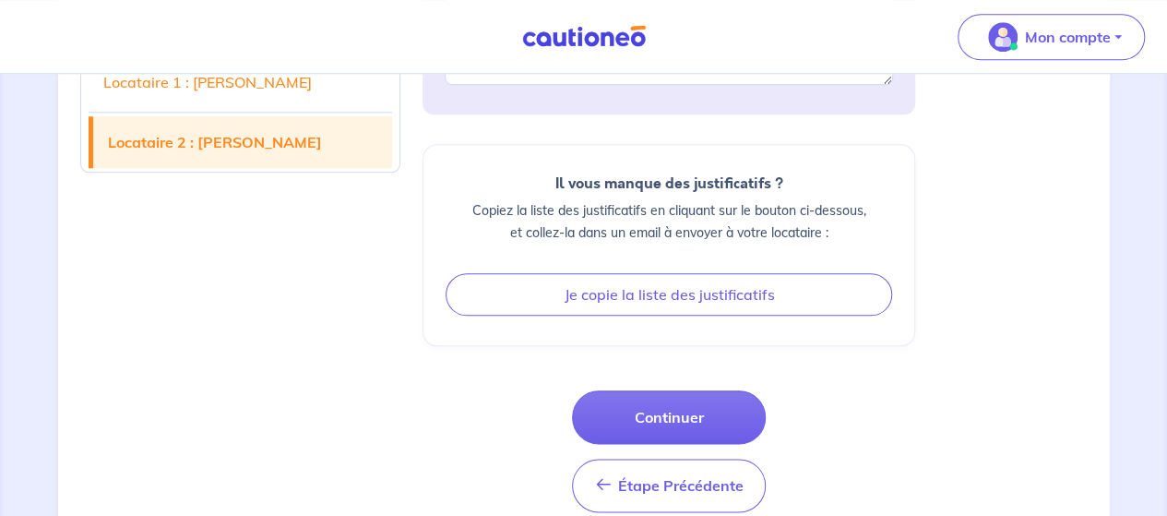
click at [906, 403] on div "Commentaires : Vous avez une question ? Une remarque à nous faire ? N’hésitez p…" at bounding box center [669, 177] width 493 height 669
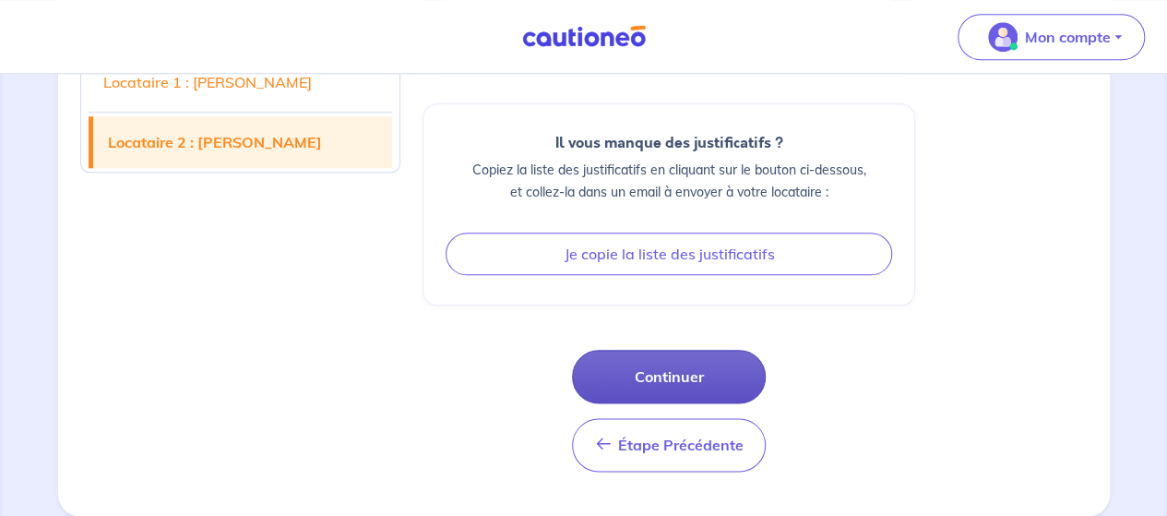
click at [687, 377] on button "Continuer" at bounding box center [669, 377] width 194 height 54
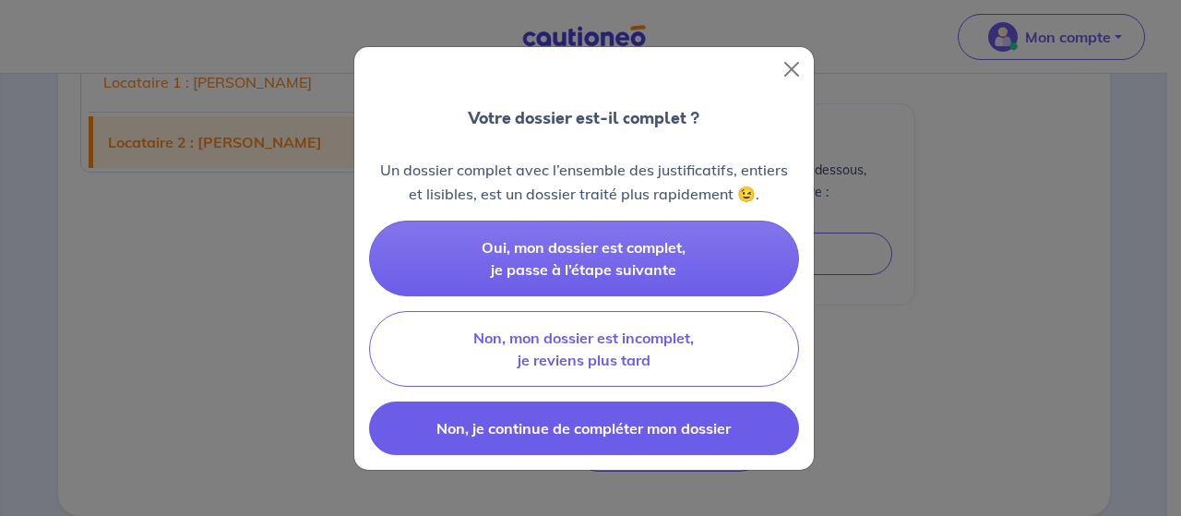
click at [680, 424] on span "Non, je continue de compléter mon dossier" at bounding box center [583, 428] width 294 height 18
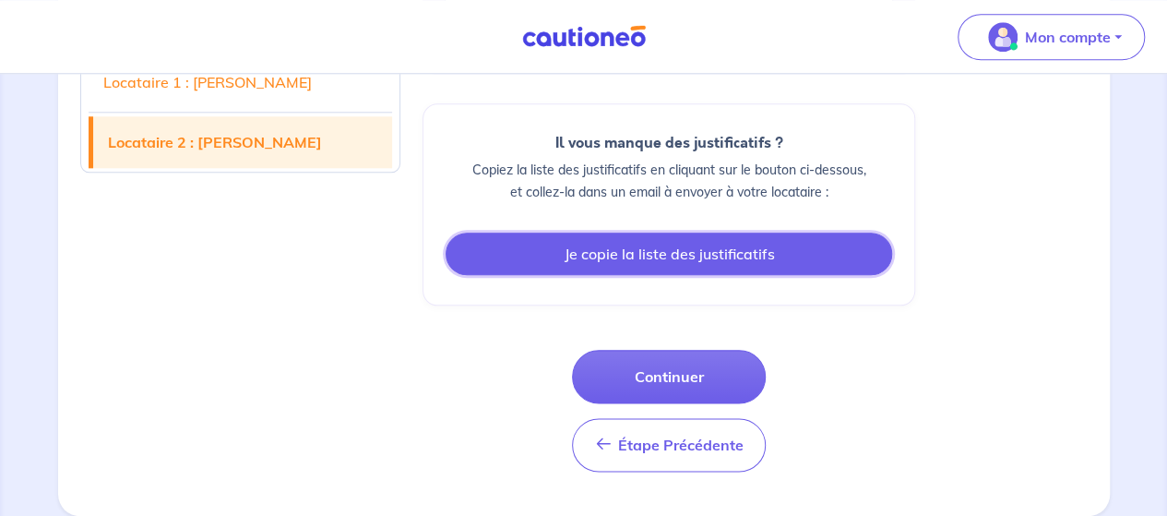
click at [710, 258] on button "Je copie la liste des justificatifs" at bounding box center [669, 254] width 447 height 42
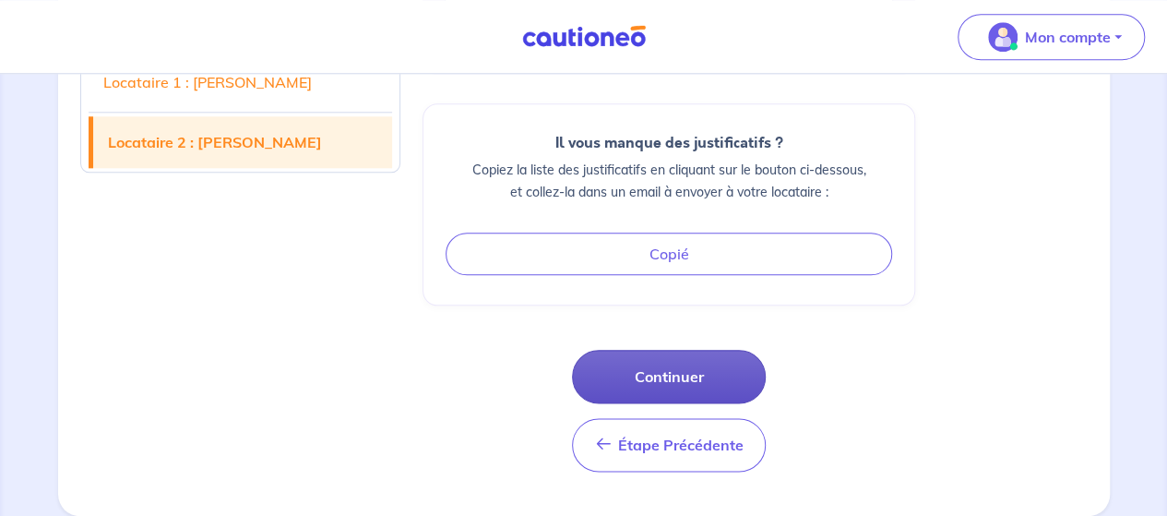
click at [669, 388] on button "Continuer" at bounding box center [669, 377] width 194 height 54
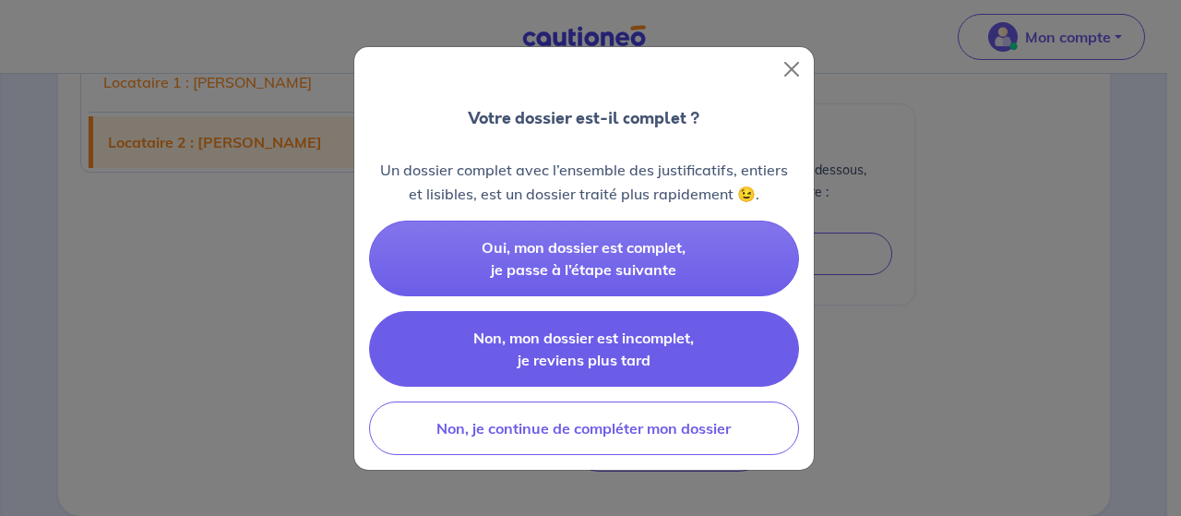
click at [677, 362] on button "Non, mon dossier est incomplet, je reviens plus tard" at bounding box center [584, 349] width 430 height 76
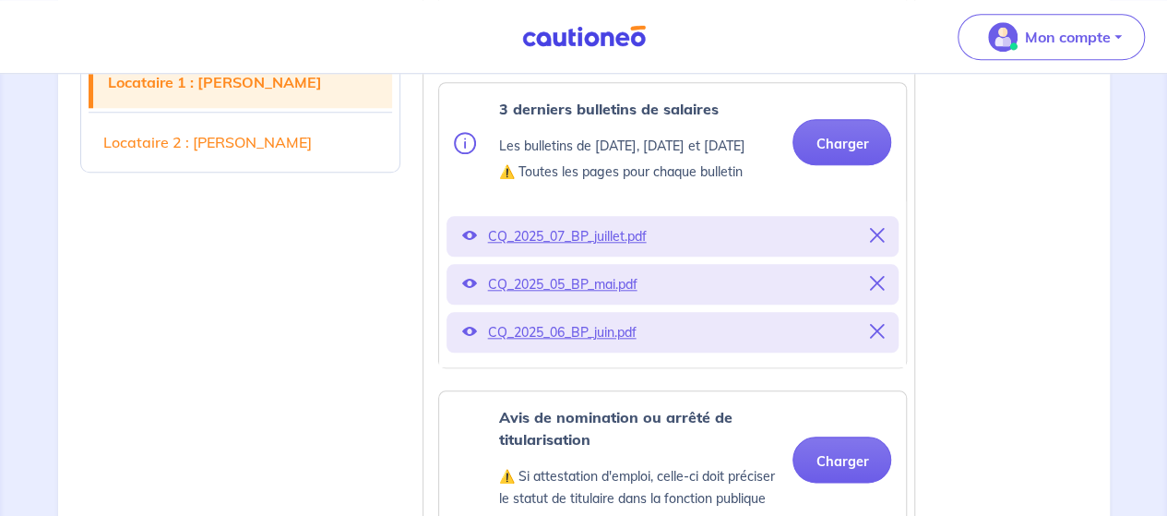
scroll to position [842, 0]
